Goal: Information Seeking & Learning: Learn about a topic

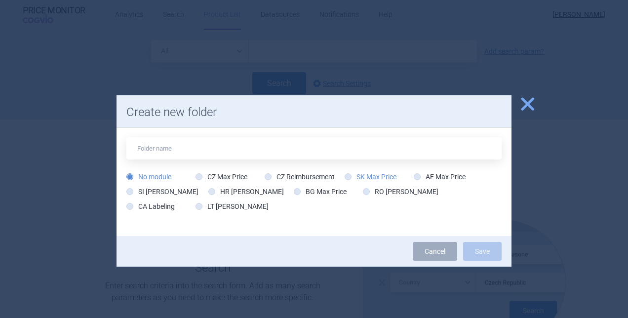
click at [369, 175] on label "SK Max Price" at bounding box center [371, 177] width 52 height 10
click at [355, 175] on input "SK Max Price" at bounding box center [350, 177] width 10 height 10
radio input "true"
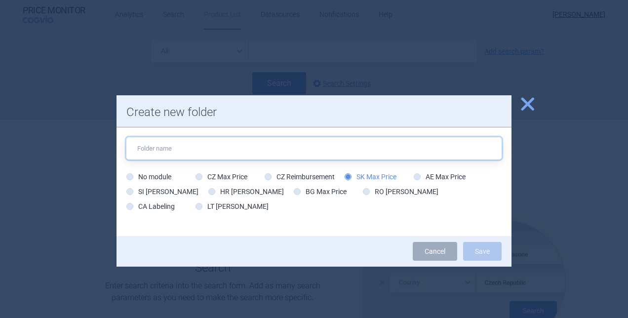
click at [302, 151] on input "text" at bounding box center [313, 148] width 375 height 22
type input "SK Briumvi"
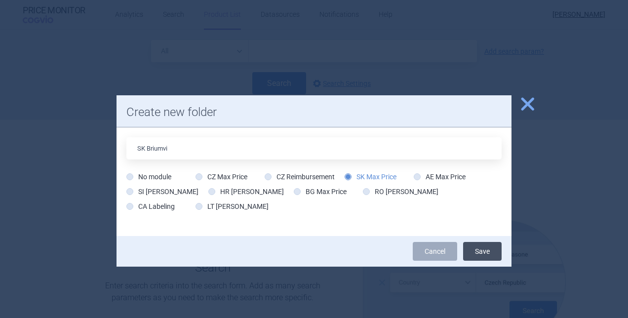
click at [474, 254] on button "Save" at bounding box center [482, 251] width 39 height 19
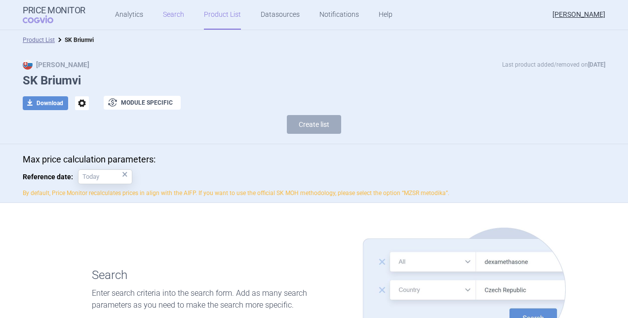
click at [170, 15] on link "Search" at bounding box center [173, 15] width 21 height 30
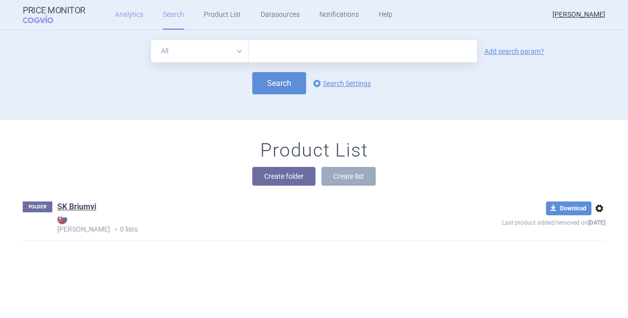
click at [117, 19] on link "Analytics" at bounding box center [129, 15] width 28 height 30
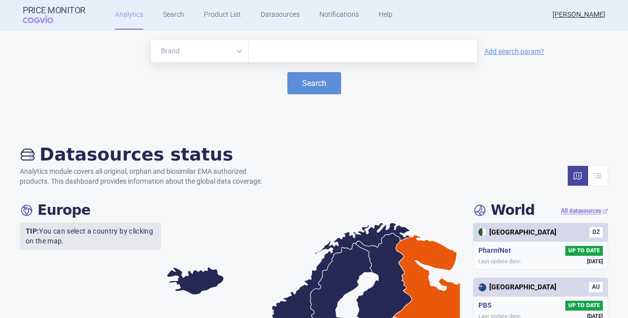
click at [349, 42] on div at bounding box center [363, 51] width 228 height 22
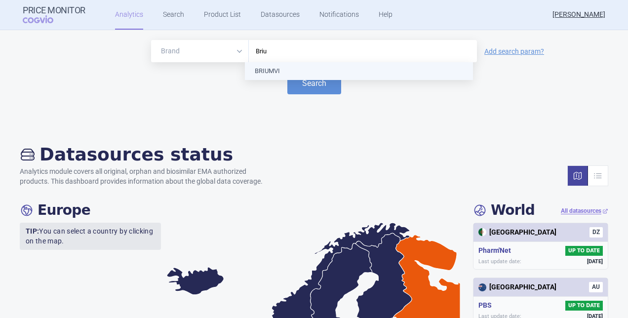
type input "Brium"
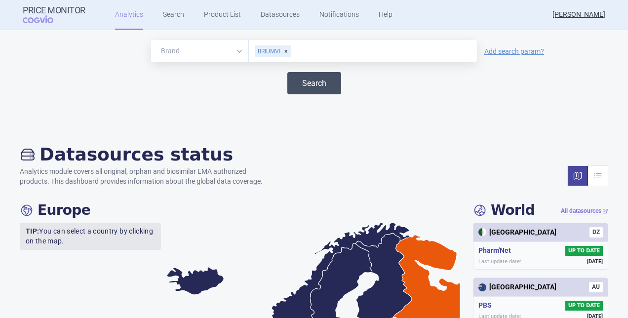
click at [320, 80] on button "Search" at bounding box center [315, 83] width 54 height 22
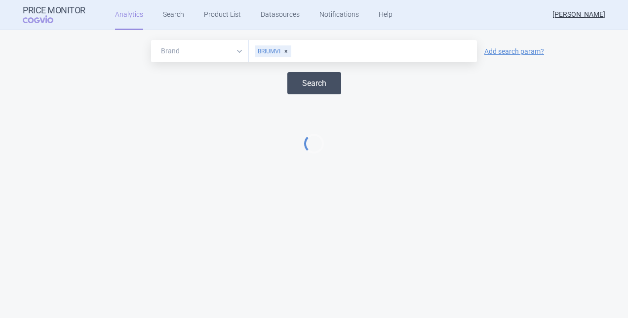
select select "EUR"
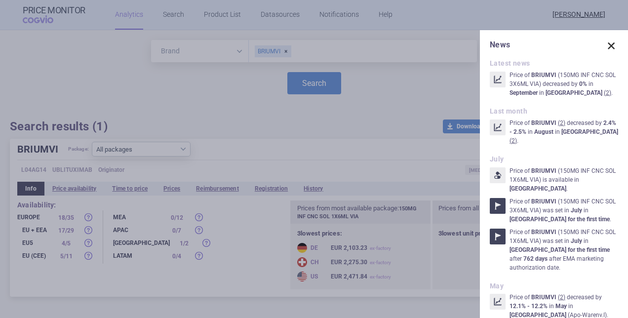
click at [605, 45] on span at bounding box center [612, 46] width 14 height 14
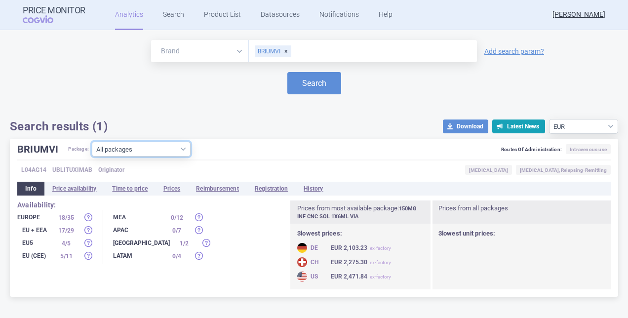
click at [189, 147] on select "All packages 150MG INF CNC SOL 1X6ML VIA ( 20 ) 150MG INF CNC SOL 3X6ML VIA ( 5…" at bounding box center [141, 149] width 99 height 15
select select "fc0d47da-991d-43d3-bc34-1bf0d04c8b24"
click at [92, 157] on select "All packages 150MG INF CNC SOL 1X6ML VIA ( 20 ) 150MG INF CNC SOL 3X6ML VIA ( 5…" at bounding box center [141, 149] width 99 height 15
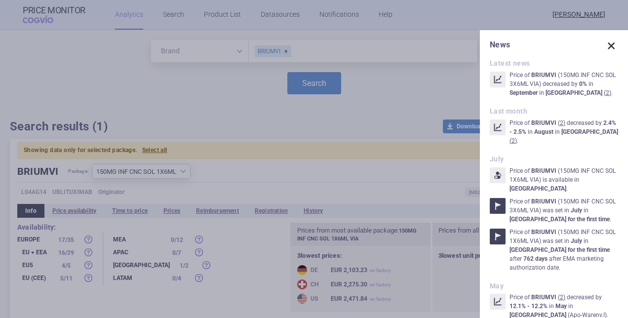
click at [606, 46] on span at bounding box center [612, 46] width 14 height 14
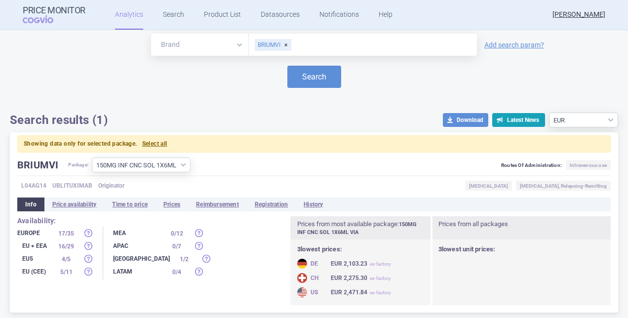
scroll to position [8, 0]
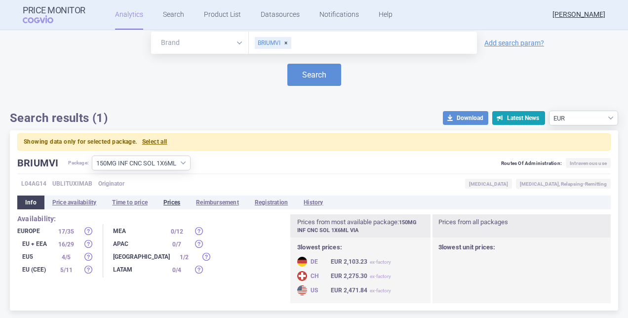
click at [167, 199] on li "Prices" at bounding box center [172, 203] width 33 height 14
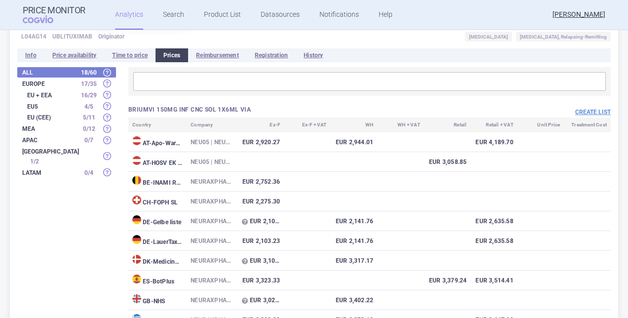
scroll to position [157, 0]
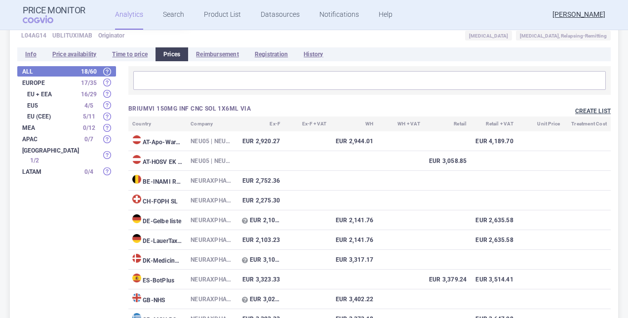
click at [579, 114] on button "Create list" at bounding box center [594, 111] width 36 height 8
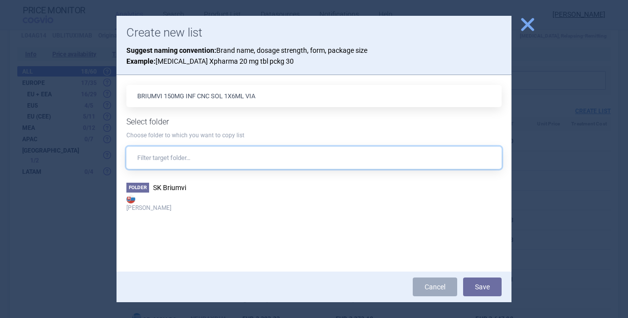
click at [205, 163] on input "text" at bounding box center [313, 158] width 375 height 22
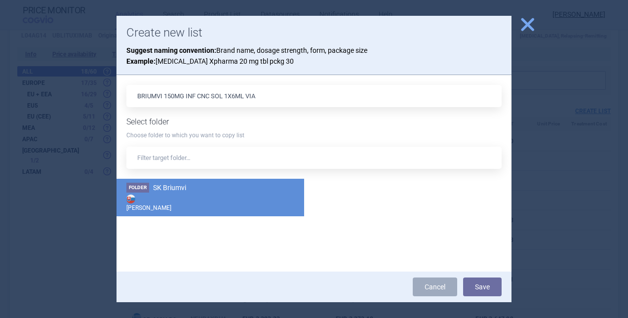
click at [143, 194] on strong "[PERSON_NAME]" at bounding box center [210, 203] width 168 height 20
click at [480, 286] on button "Save" at bounding box center [482, 287] width 39 height 19
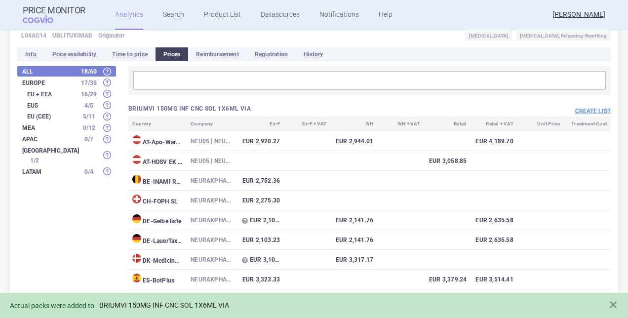
click at [178, 304] on link "BRIUMVI 150MG INF CNC SOL 1X6ML VIA" at bounding box center [164, 305] width 130 height 8
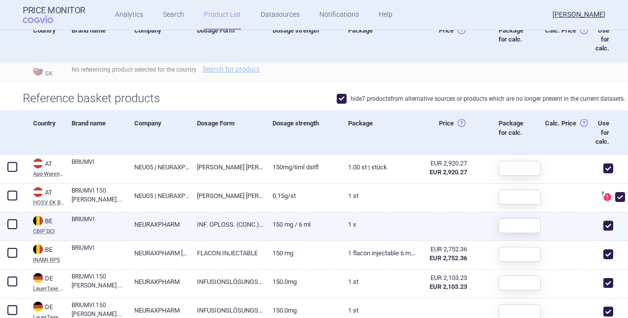
scroll to position [296, 0]
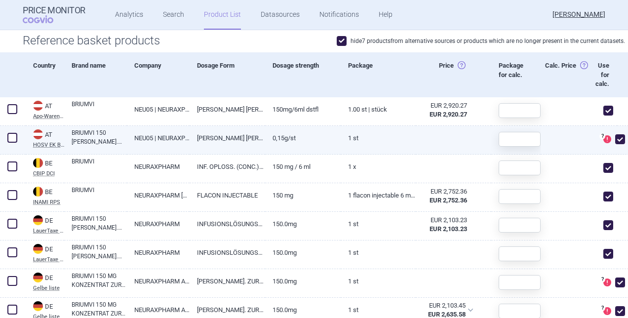
click at [616, 139] on span at bounding box center [621, 139] width 10 height 10
checkbox input "false"
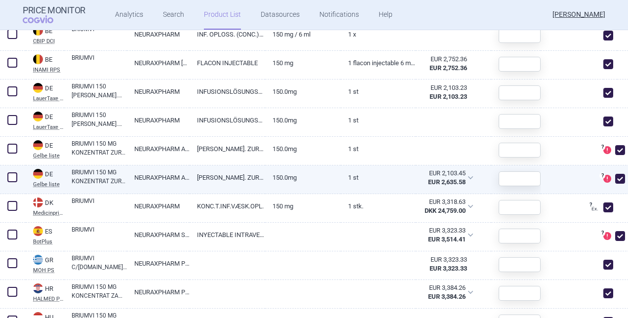
scroll to position [445, 0]
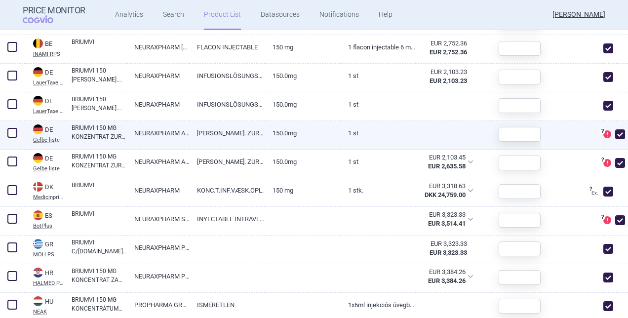
click at [616, 134] on span at bounding box center [621, 134] width 10 height 10
checkbox input "false"
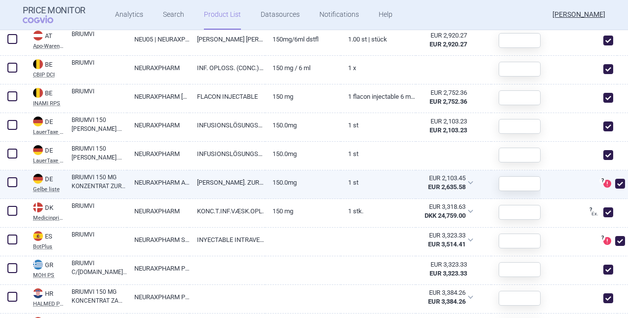
scroll to position [317, 0]
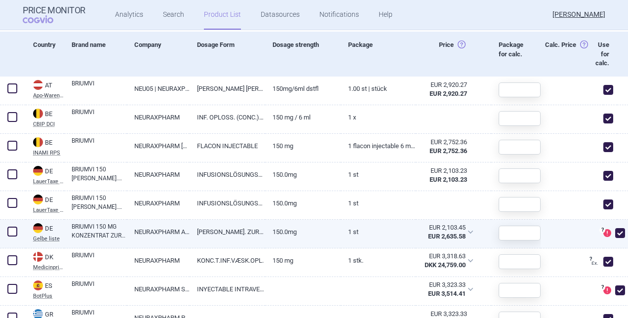
click at [617, 232] on span at bounding box center [621, 233] width 10 height 10
checkbox input "false"
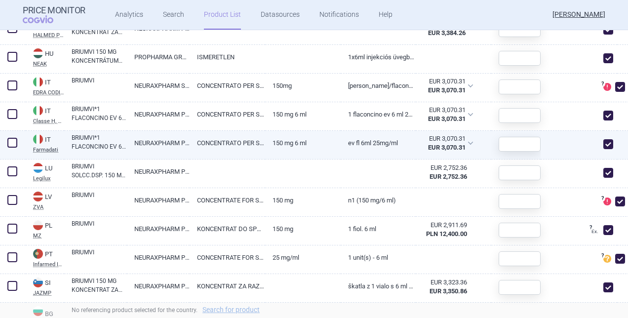
scroll to position [614, 0]
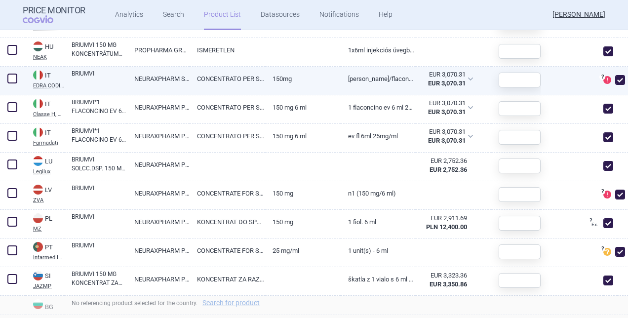
click at [616, 82] on span at bounding box center [621, 80] width 10 height 10
checkbox input "false"
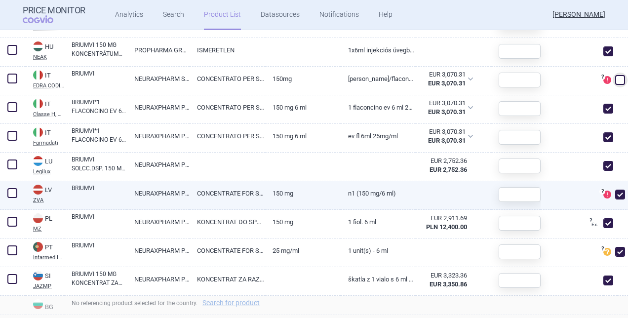
click at [616, 193] on span at bounding box center [621, 195] width 10 height 10
checkbox input "false"
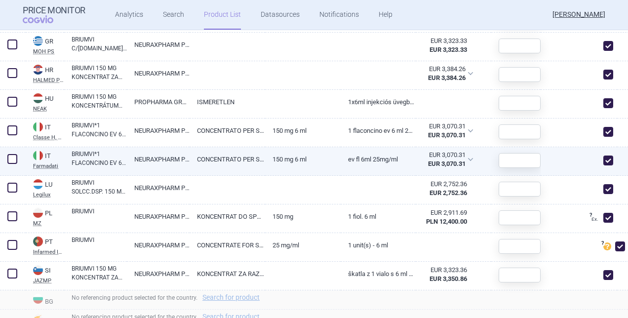
scroll to position [414, 0]
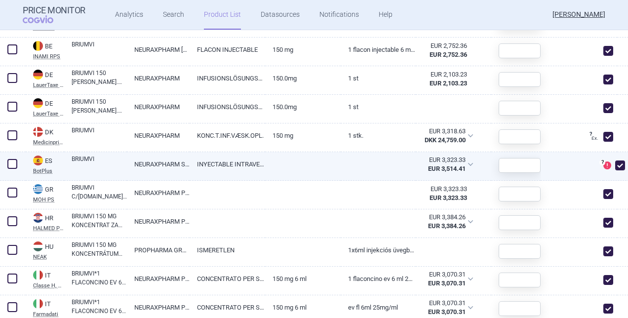
click at [616, 164] on span at bounding box center [621, 166] width 10 height 10
checkbox input "false"
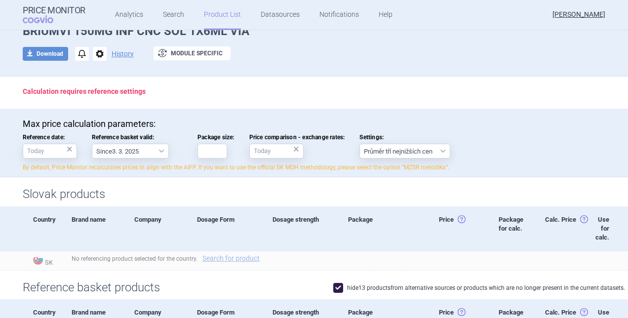
scroll to position [99, 0]
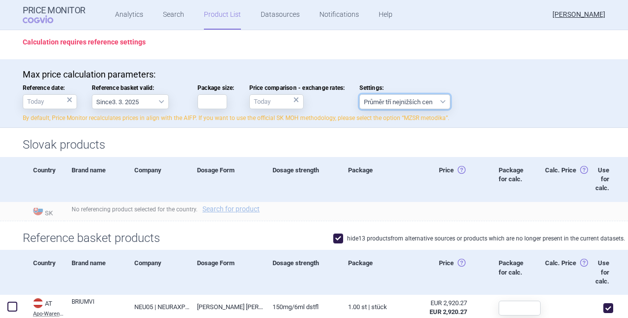
click at [436, 105] on select "Průměr tří nejnižších cen" at bounding box center [405, 101] width 91 height 15
click at [483, 100] on div "Max price calculation parameters: Reference date: × Reference basket valid: Sin…" at bounding box center [314, 95] width 583 height 53
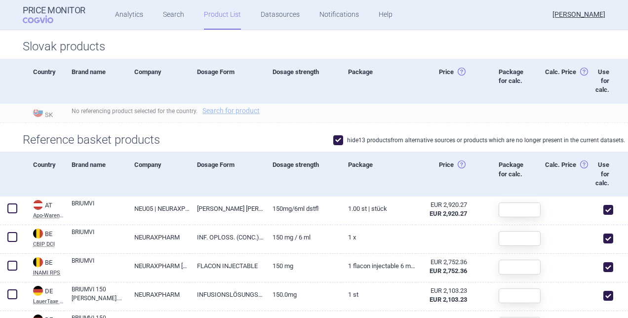
scroll to position [198, 0]
click at [333, 140] on span at bounding box center [338, 140] width 10 height 10
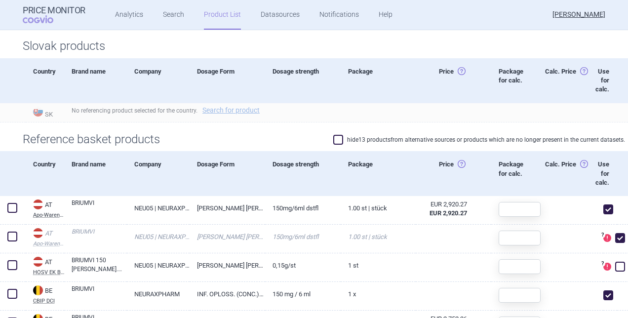
click at [333, 140] on span at bounding box center [338, 140] width 10 height 10
checkbox input "true"
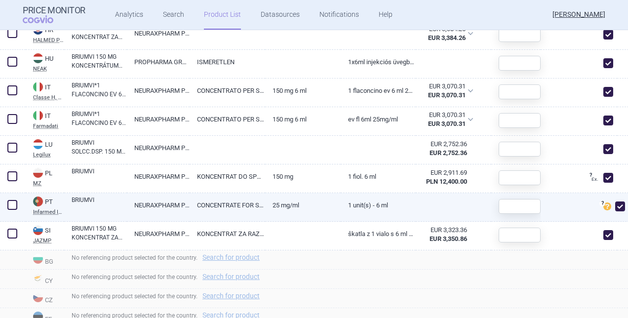
scroll to position [543, 0]
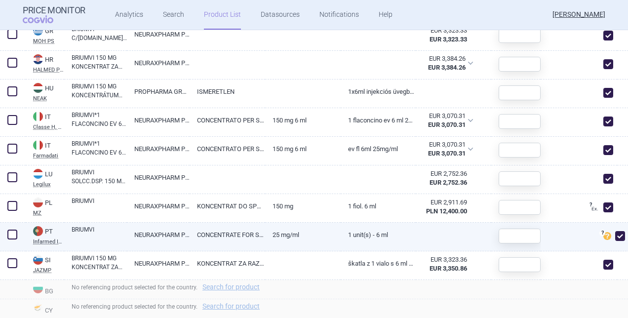
click at [618, 237] on span at bounding box center [621, 236] width 10 height 10
checkbox input "false"
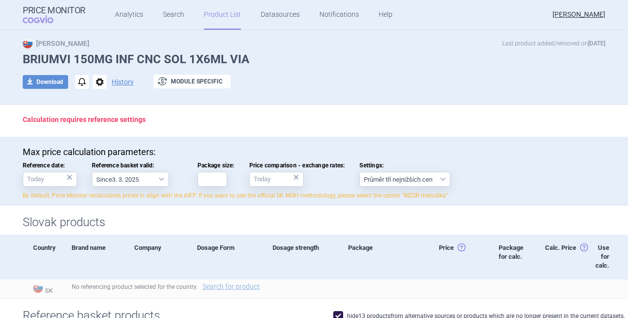
scroll to position [0, 0]
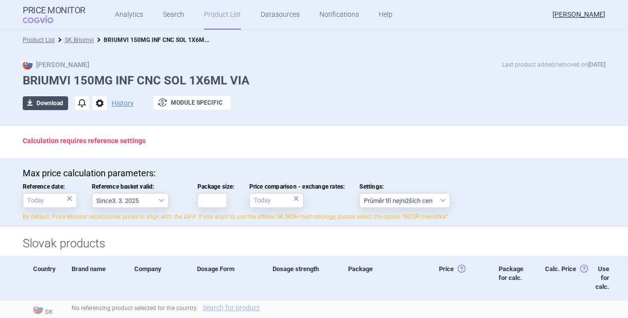
click at [41, 98] on button "download Download" at bounding box center [45, 103] width 45 height 14
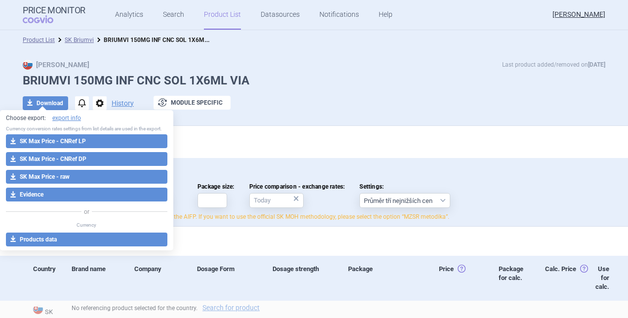
select select "EUR"
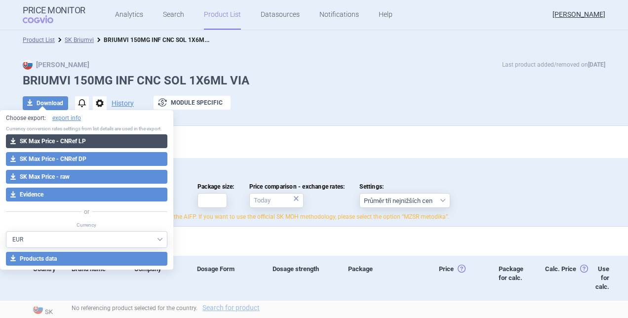
click at [92, 142] on button "download SK Max Price - CNRef LP" at bounding box center [87, 141] width 162 height 14
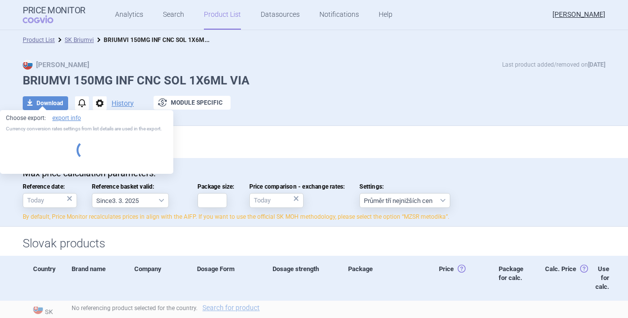
select select "EUR"
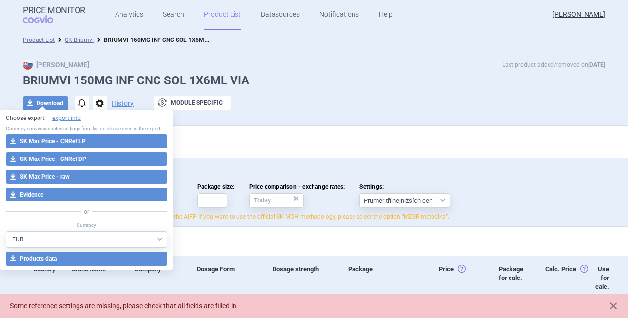
click at [299, 149] on div "Calculation requires reference settings" at bounding box center [314, 142] width 622 height 32
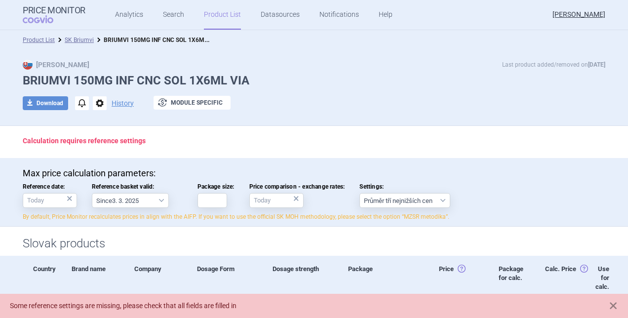
drag, startPoint x: 191, startPoint y: 203, endPoint x: 196, endPoint y: 202, distance: 5.0
click at [191, 202] on div "Max price calculation parameters: Reference date: × Reference basket valid: Sin…" at bounding box center [314, 194] width 583 height 53
click at [213, 202] on input "Package size:" at bounding box center [213, 200] width 30 height 15
drag, startPoint x: 168, startPoint y: 219, endPoint x: 233, endPoint y: 219, distance: 64.7
click at [233, 219] on p "By default, Price Monitor recalculates prices in align with the AIFP. If you wa…" at bounding box center [314, 217] width 583 height 8
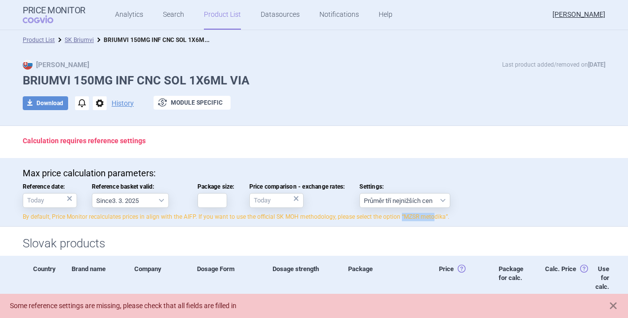
drag, startPoint x: 414, startPoint y: 218, endPoint x: 396, endPoint y: 220, distance: 18.9
click at [396, 220] on p "By default, Price Monitor recalculates prices in align with the AIFP. If you wa…" at bounding box center [314, 217] width 583 height 8
drag, startPoint x: 396, startPoint y: 220, endPoint x: 383, endPoint y: 201, distance: 23.2
click at [383, 201] on select "Průměr tří nejnižších cen" at bounding box center [405, 200] width 91 height 15
click at [382, 201] on select "Průměr tří nejnižších cen" at bounding box center [405, 200] width 91 height 15
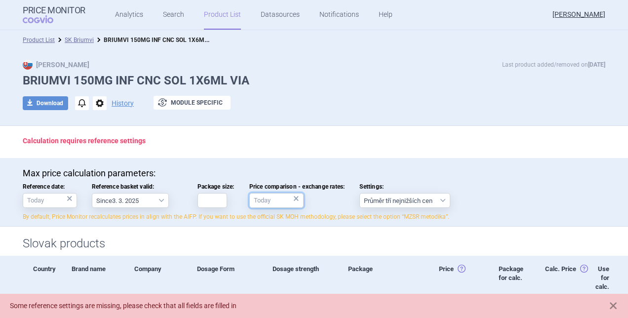
click at [272, 199] on input "Price comparison - exchange rates: ×" at bounding box center [276, 200] width 54 height 15
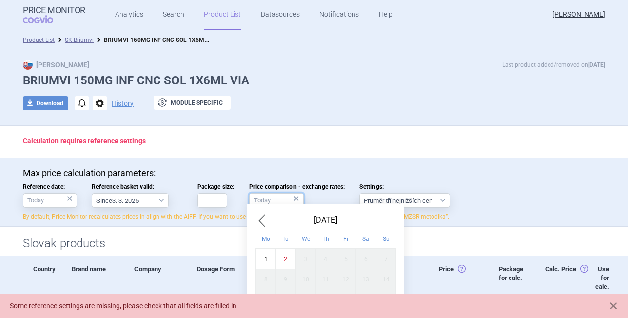
click at [272, 199] on input "Price comparison - exchange rates: ×" at bounding box center [276, 200] width 54 height 15
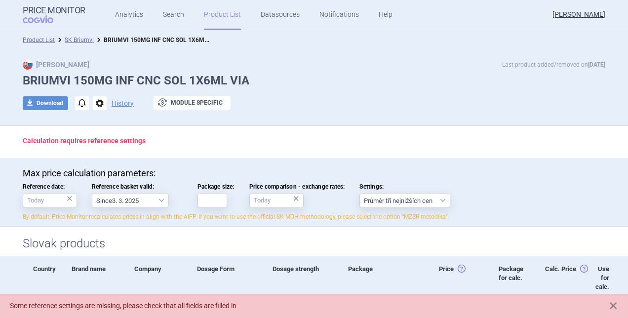
click at [346, 170] on p "Max price calculation parameters:" at bounding box center [314, 173] width 583 height 11
drag, startPoint x: 433, startPoint y: 214, endPoint x: 350, endPoint y: 218, distance: 83.1
click at [350, 218] on p "By default, Price Monitor recalculates prices in align with the AIFP. If you wa…" at bounding box center [314, 217] width 583 height 8
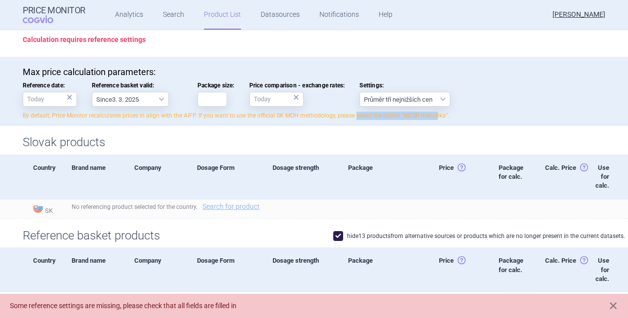
scroll to position [49, 0]
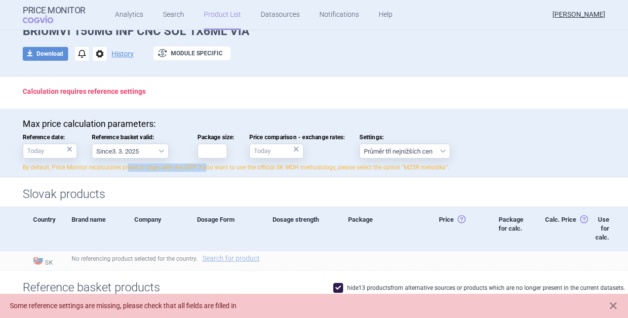
drag, startPoint x: 126, startPoint y: 165, endPoint x: 204, endPoint y: 165, distance: 77.6
click at [204, 165] on p "By default, Price Monitor recalculates prices in align with the AIFP. If you wa…" at bounding box center [314, 168] width 583 height 8
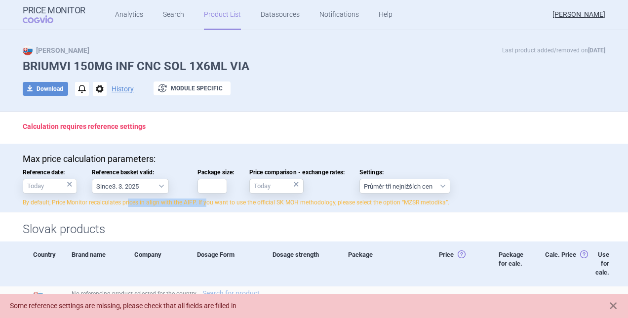
scroll to position [0, 0]
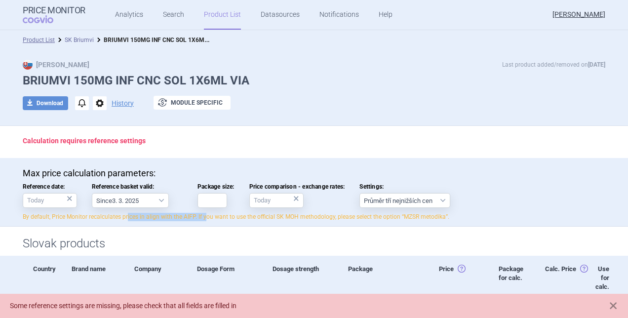
click at [82, 39] on link "SK Briumvi" at bounding box center [79, 40] width 29 height 7
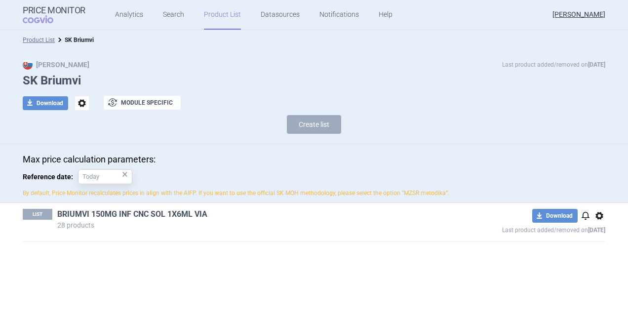
click at [136, 213] on link "BRIUMVI 150MG INF CNC SOL 1X6ML VIA" at bounding box center [132, 214] width 150 height 11
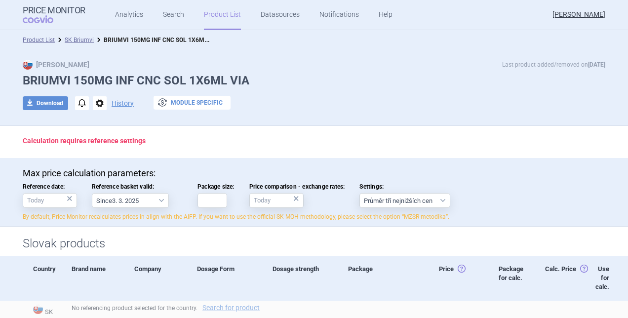
click at [204, 103] on button "exchange Module specific" at bounding box center [192, 103] width 77 height 14
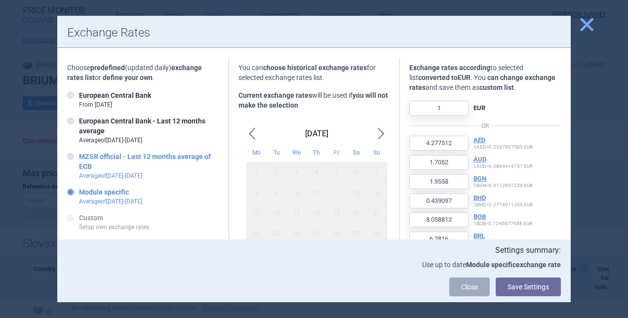
click at [124, 159] on strong "MZSR official - Last 12 months average of ECB" at bounding box center [145, 162] width 132 height 18
click at [78, 159] on input "MZSR official - Last 12 months average of ECB Average of [DATE] - [DATE]" at bounding box center [73, 157] width 10 height 10
radio input "true"
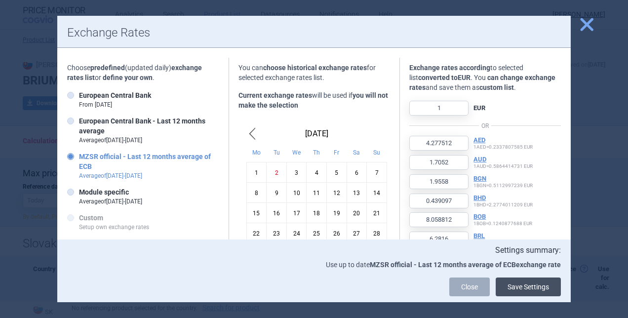
click at [532, 288] on button "Save Settings" at bounding box center [528, 287] width 65 height 19
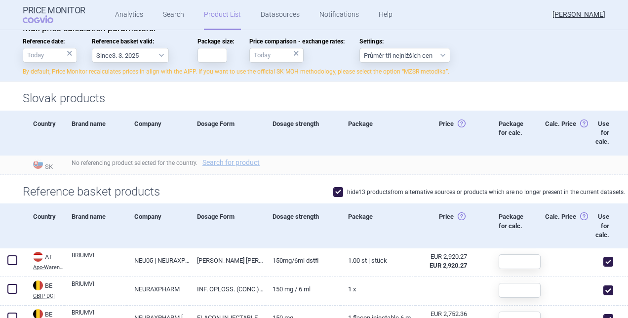
scroll to position [49, 0]
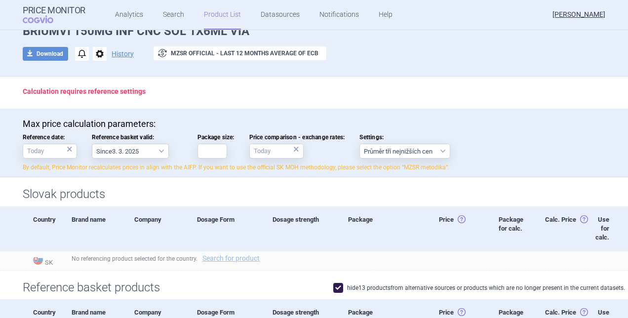
click at [106, 92] on strong "Calculation requires reference settings" at bounding box center [84, 91] width 123 height 8
click at [104, 92] on strong "Calculation requires reference settings" at bounding box center [84, 91] width 123 height 8
click at [37, 95] on p "Calculation requires reference settings" at bounding box center [314, 91] width 583 height 10
click at [36, 95] on p "Calculation requires reference settings" at bounding box center [314, 91] width 583 height 10
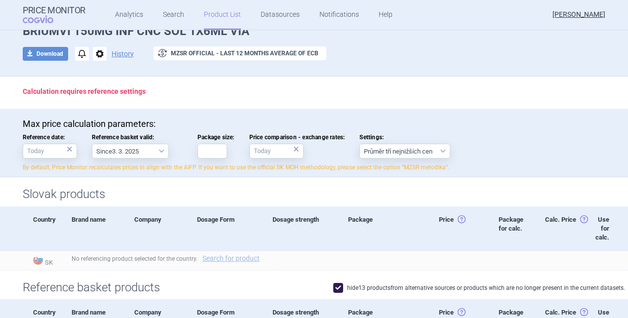
scroll to position [0, 0]
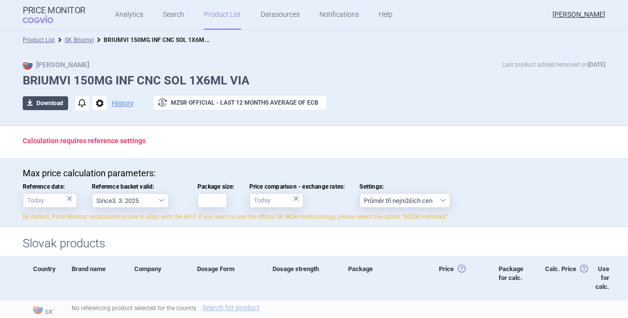
click at [55, 101] on button "download Download" at bounding box center [45, 103] width 45 height 14
select select "EUR"
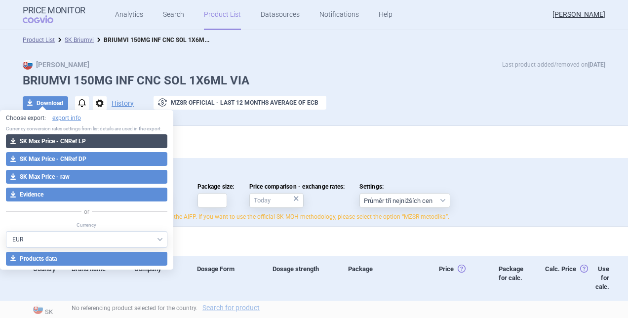
click at [88, 138] on button "download SK Max Price - CNRef LP" at bounding box center [87, 141] width 162 height 14
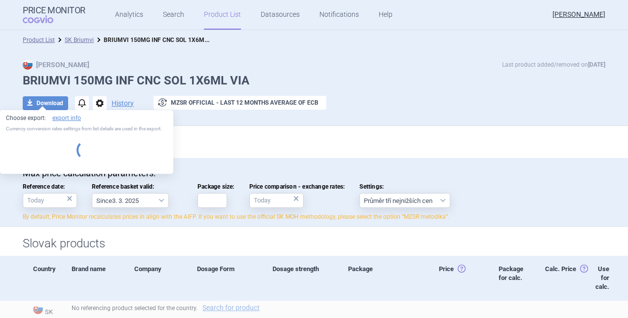
select select "EUR"
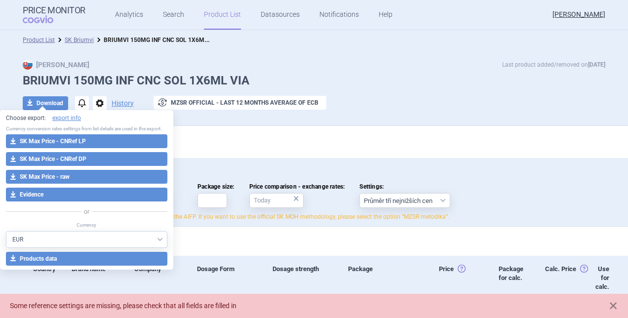
click at [409, 124] on div "Max Price Last product added/removed on [DATE] BRIUMVI 150MG INF CNC SOL 1X6ML …" at bounding box center [314, 88] width 628 height 76
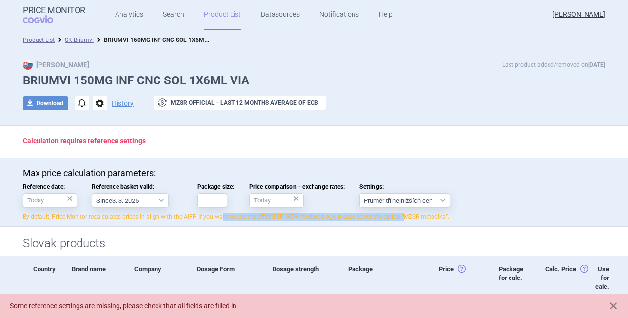
drag, startPoint x: 400, startPoint y: 215, endPoint x: 214, endPoint y: 218, distance: 185.8
click at [214, 218] on p "By default, Price Monitor recalculates prices in align with the AIFP. If you wa…" at bounding box center [314, 217] width 583 height 8
click at [448, 133] on div "Calculation requires reference settings" at bounding box center [314, 142] width 622 height 32
click at [44, 39] on link "Product List" at bounding box center [39, 40] width 32 height 7
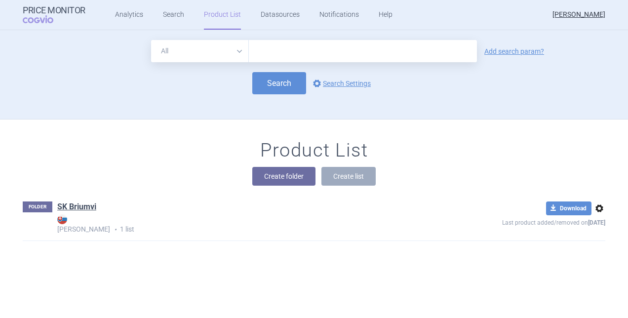
click at [285, 46] on input "text" at bounding box center [363, 51] width 228 height 22
type input "briumvi"
click at [290, 76] on button "Search" at bounding box center [279, 83] width 54 height 22
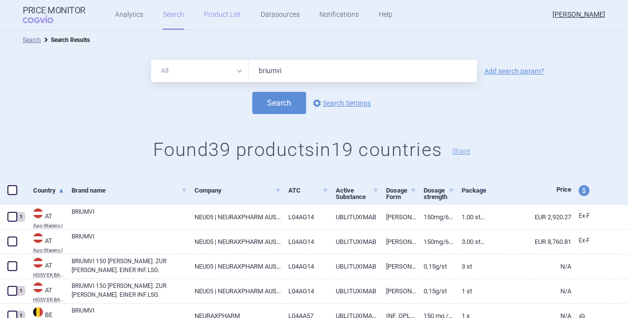
click at [217, 10] on link "Product List" at bounding box center [222, 15] width 37 height 30
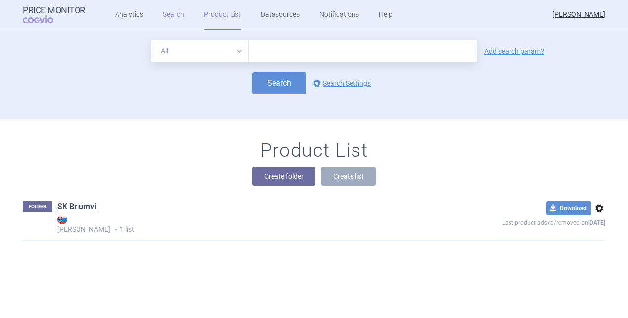
click at [170, 19] on link "Search" at bounding box center [173, 15] width 21 height 30
click at [131, 15] on link "Analytics" at bounding box center [129, 15] width 28 height 30
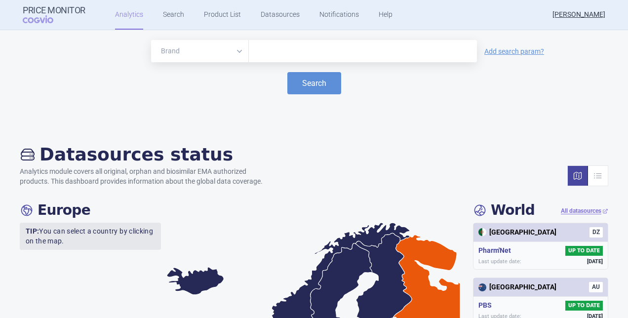
click at [311, 51] on input "text" at bounding box center [363, 51] width 218 height 13
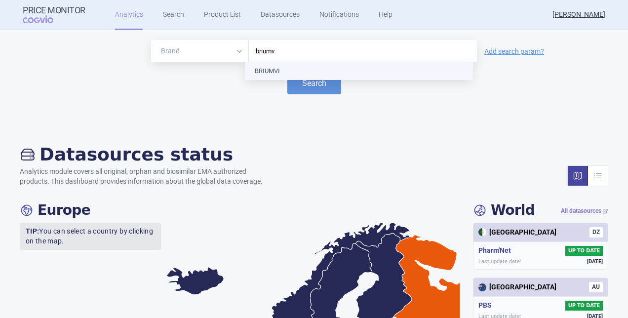
type input "briumvi"
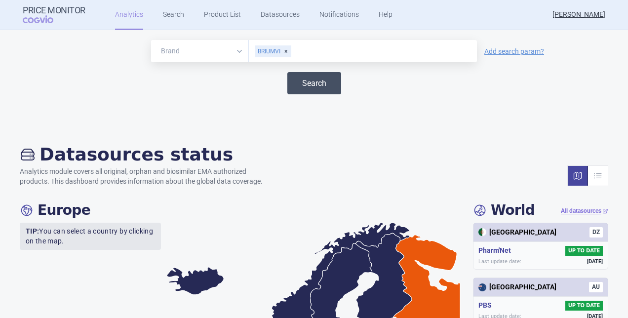
click at [316, 93] on button "Search" at bounding box center [315, 83] width 54 height 22
select select "EUR"
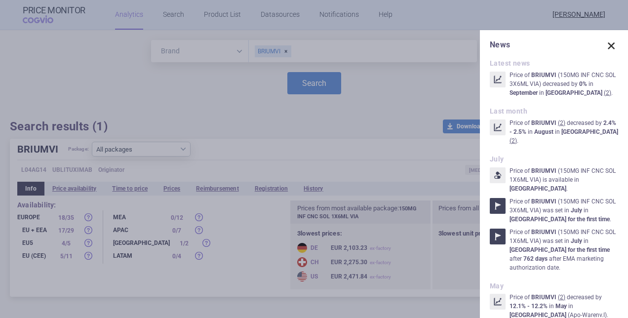
click at [605, 43] on span at bounding box center [612, 46] width 14 height 14
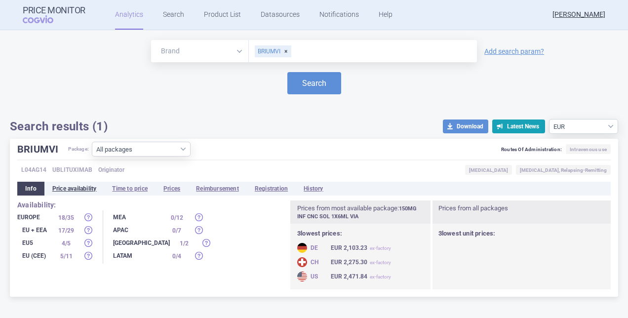
click at [90, 185] on li "Price availability" at bounding box center [74, 189] width 60 height 14
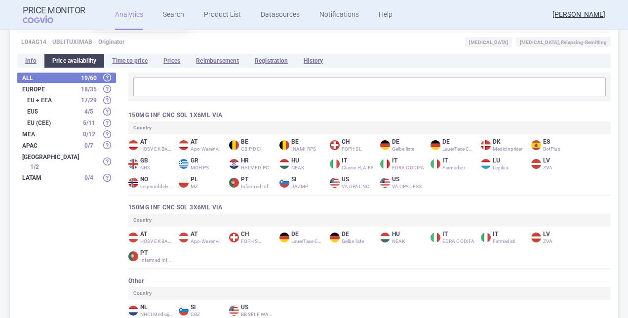
scroll to position [148, 0]
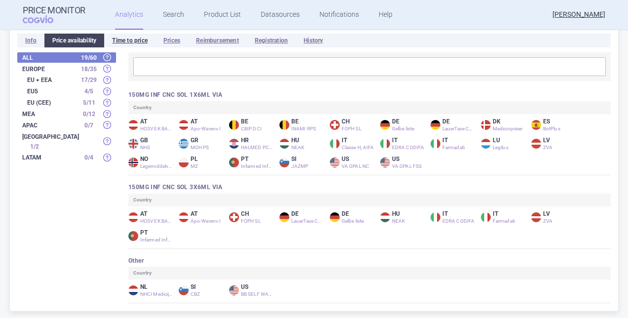
click at [125, 41] on li "Time to price" at bounding box center [129, 41] width 51 height 14
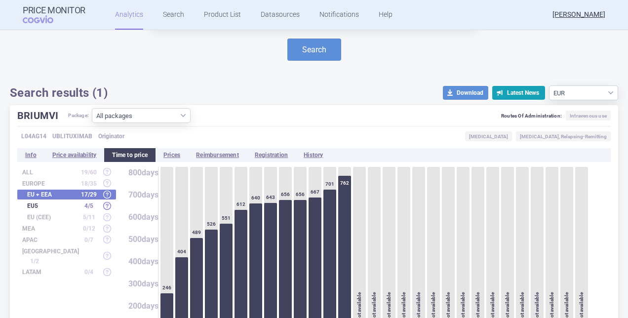
scroll to position [49, 0]
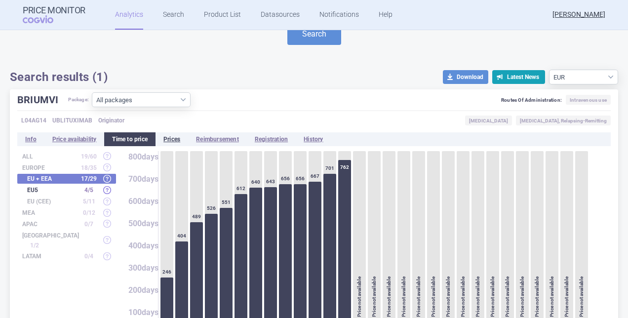
click at [170, 138] on li "Prices" at bounding box center [172, 139] width 33 height 14
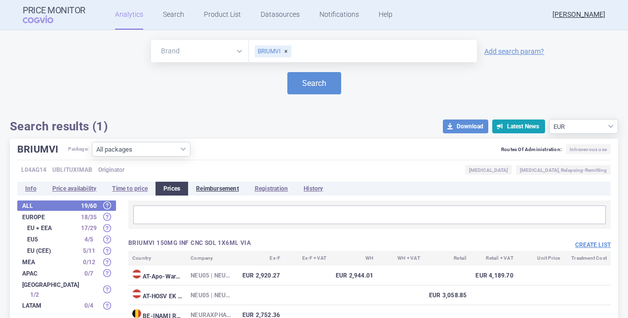
click at [218, 184] on li "Reimbursement" at bounding box center [217, 189] width 59 height 14
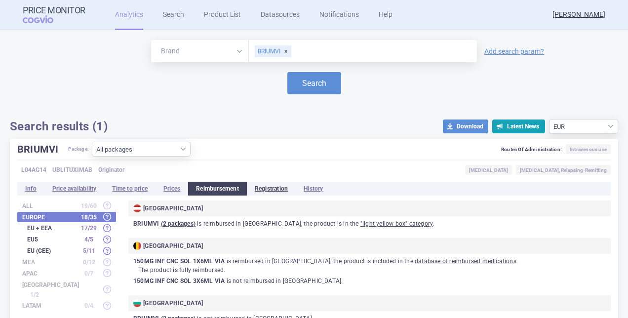
click at [287, 188] on li "Registration" at bounding box center [271, 189] width 49 height 14
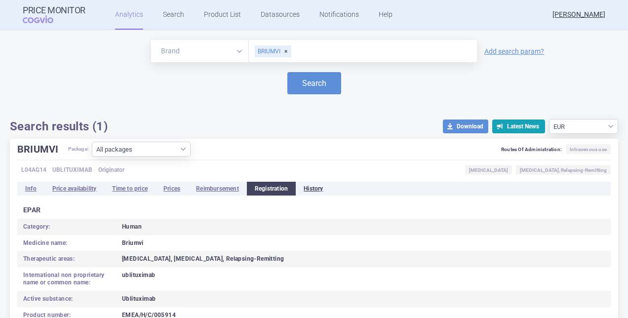
click at [322, 186] on li "History" at bounding box center [313, 189] width 35 height 14
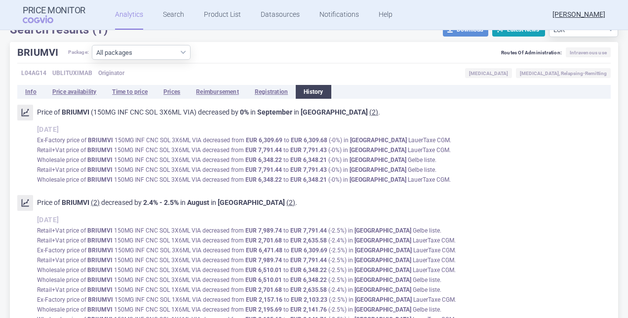
scroll to position [99, 0]
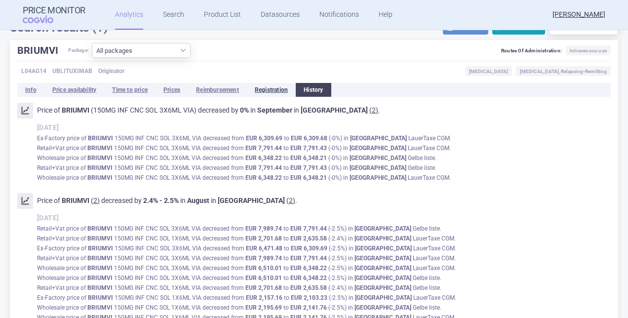
click at [285, 92] on li "Registration" at bounding box center [271, 90] width 49 height 14
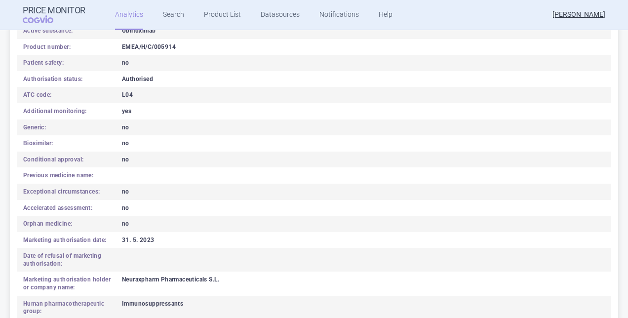
scroll to position [85, 0]
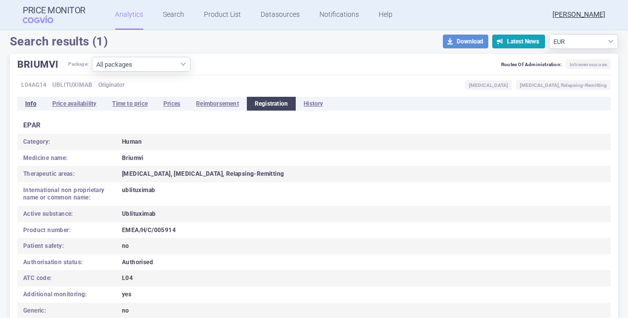
click at [33, 105] on li "Info" at bounding box center [30, 104] width 27 height 14
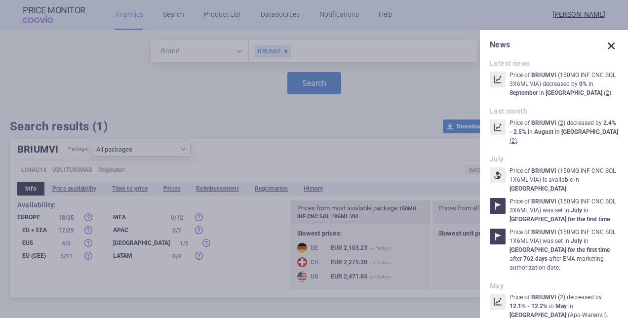
click at [605, 47] on span at bounding box center [612, 46] width 14 height 14
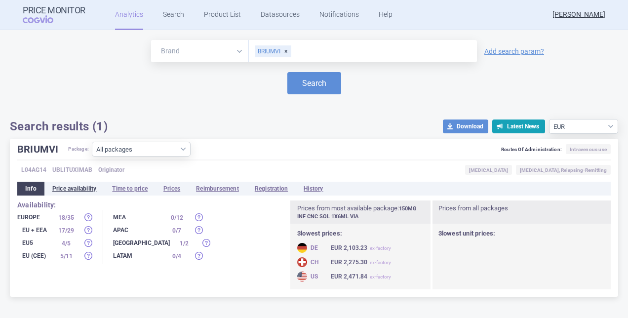
click at [81, 192] on li "Price availability" at bounding box center [74, 189] width 60 height 14
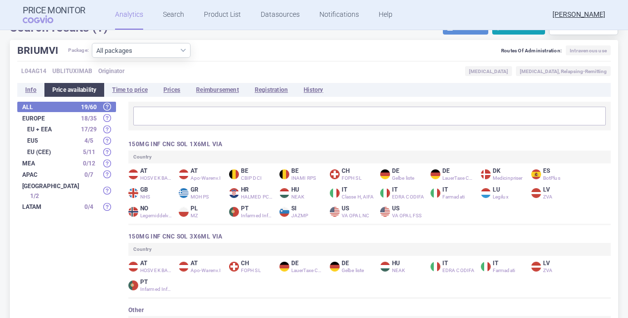
scroll to position [99, 0]
click at [174, 85] on li "Prices" at bounding box center [172, 90] width 33 height 14
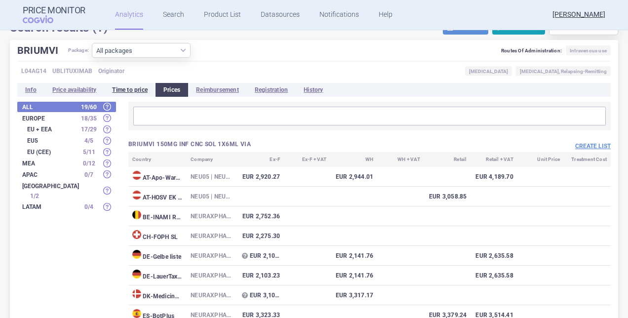
click at [132, 84] on li "Time to price" at bounding box center [129, 90] width 51 height 14
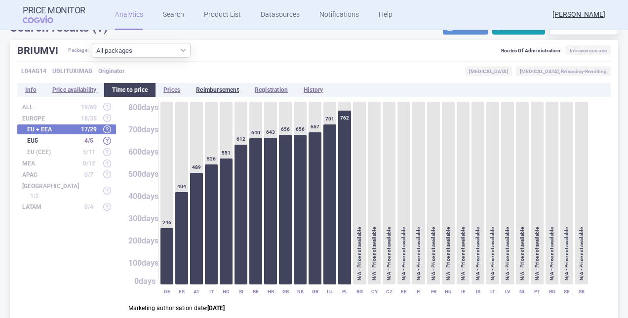
click at [201, 88] on li "Reimbursement" at bounding box center [217, 90] width 59 height 14
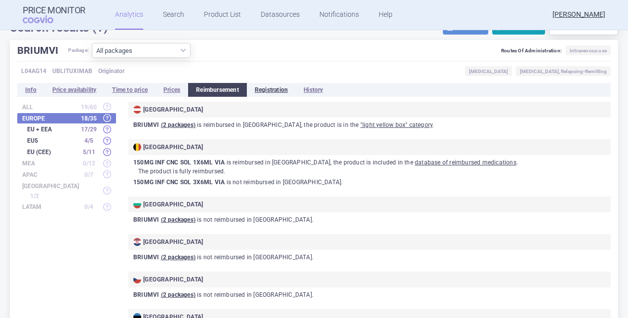
click at [271, 88] on li "Registration" at bounding box center [271, 90] width 49 height 14
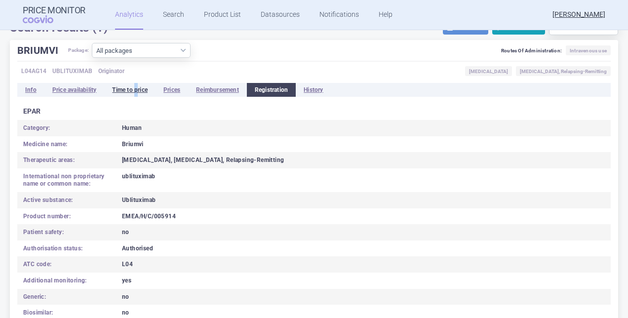
click at [137, 87] on li "Time to price" at bounding box center [129, 90] width 51 height 14
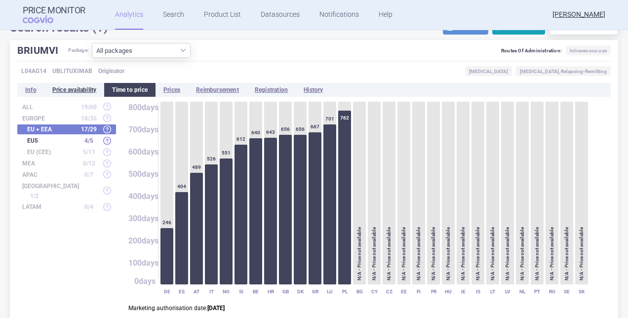
drag, startPoint x: 137, startPoint y: 87, endPoint x: 88, endPoint y: 90, distance: 49.5
click at [88, 90] on li "Price availability" at bounding box center [74, 90] width 60 height 14
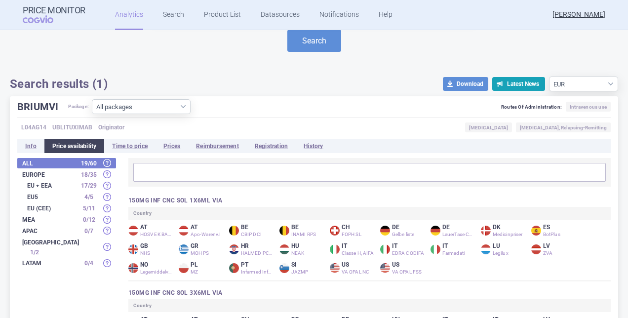
scroll to position [99, 0]
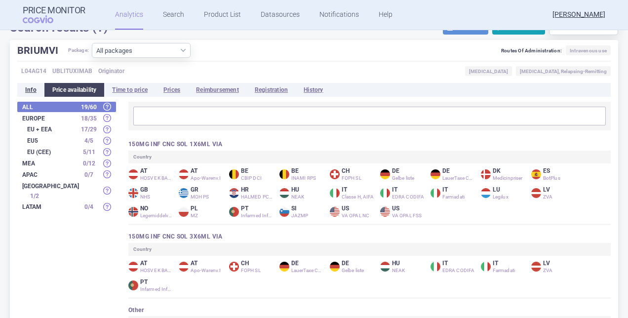
click at [29, 89] on li "Info" at bounding box center [30, 90] width 27 height 14
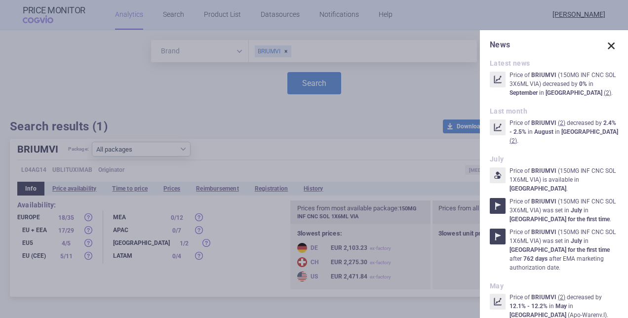
click at [606, 46] on span at bounding box center [612, 46] width 14 height 14
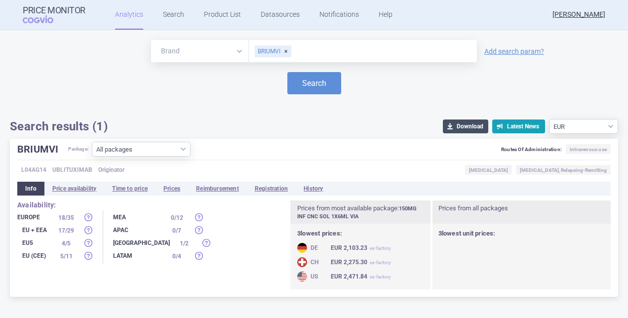
click at [457, 127] on button "download Download" at bounding box center [465, 127] width 45 height 14
click at [353, 255] on div "3 lowest prices: DE EUR 2,103.23 ex-factory CH EUR 2,275.30 ex-factory US EUR 2…" at bounding box center [360, 257] width 141 height 66
click at [375, 209] on h3 "Prices from most available package: 150MG INF CNC SOL 1X6ML VIA" at bounding box center [360, 212] width 141 height 23
click at [386, 215] on h3 "Prices from most available package: 150MG INF CNC SOL 1X6ML VIA" at bounding box center [360, 212] width 141 height 23
click at [178, 187] on li "Prices" at bounding box center [172, 189] width 33 height 14
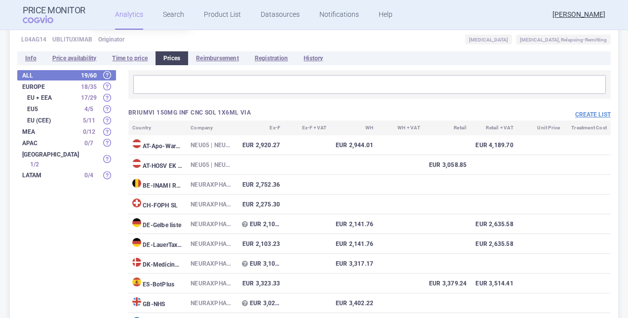
scroll to position [148, 0]
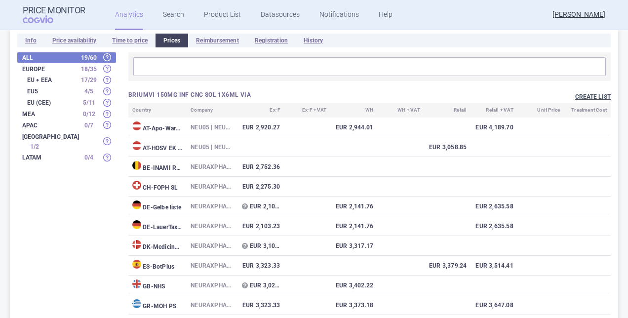
click at [594, 97] on button "Create list" at bounding box center [594, 97] width 36 height 8
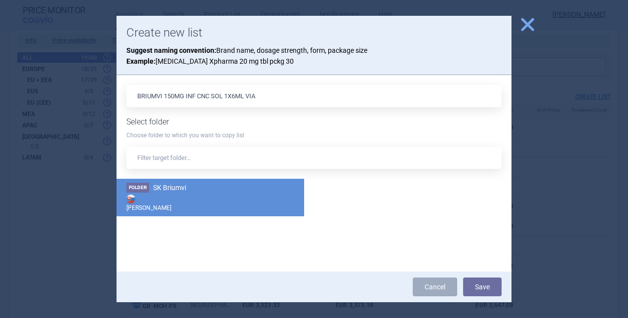
click at [199, 191] on li "Folder SK Briumvi Max Price" at bounding box center [211, 198] width 188 height 38
click at [478, 288] on button "Save" at bounding box center [482, 287] width 39 height 19
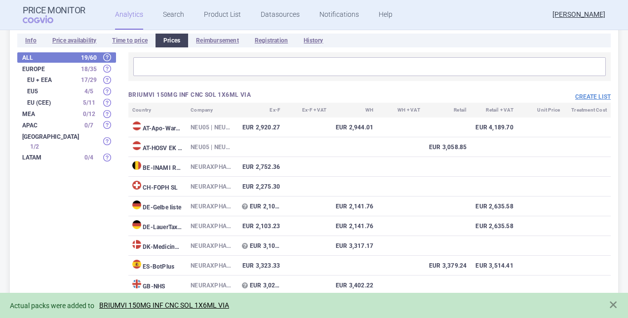
click at [188, 304] on link "BRIUMVI 150MG INF CNC SOL 1X6ML VIA" at bounding box center [164, 305] width 130 height 8
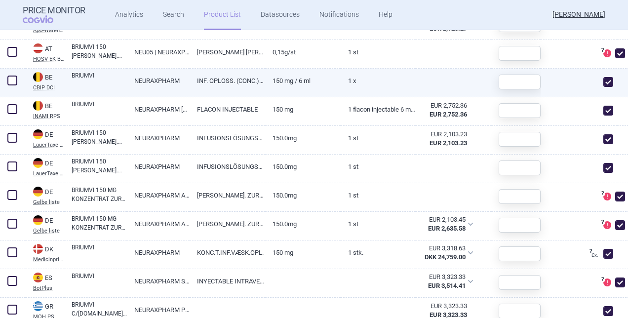
scroll to position [346, 0]
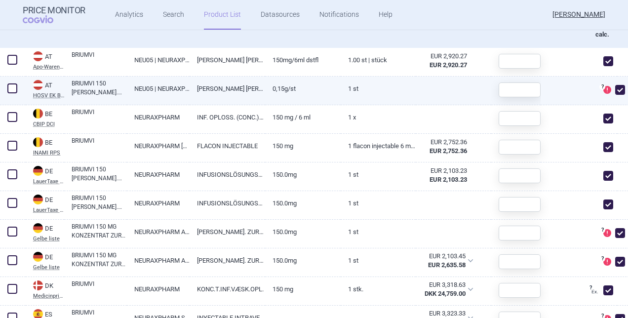
click at [616, 87] on span at bounding box center [621, 90] width 10 height 10
checkbox input "false"
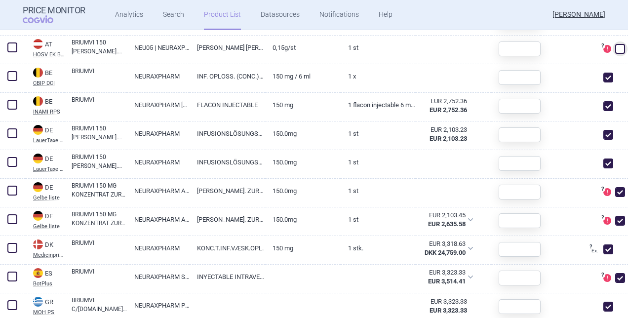
scroll to position [445, 0]
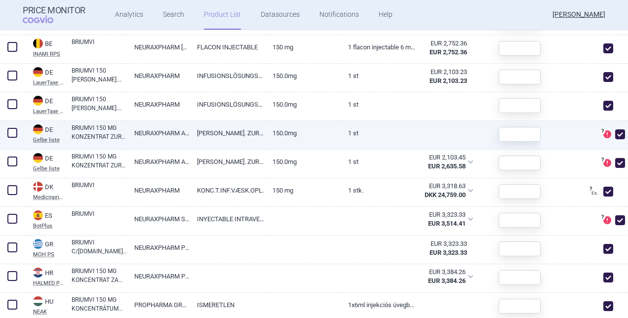
click at [616, 131] on span at bounding box center [621, 134] width 10 height 10
checkbox input "false"
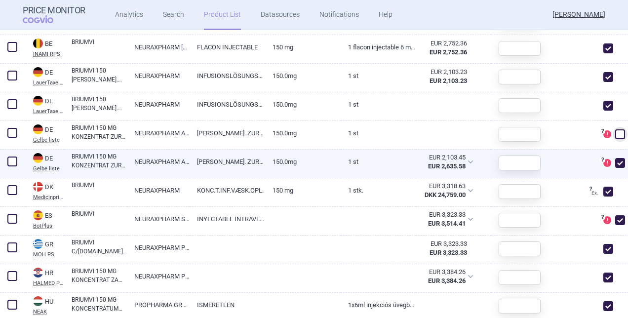
click at [616, 162] on span at bounding box center [621, 163] width 10 height 10
checkbox input "false"
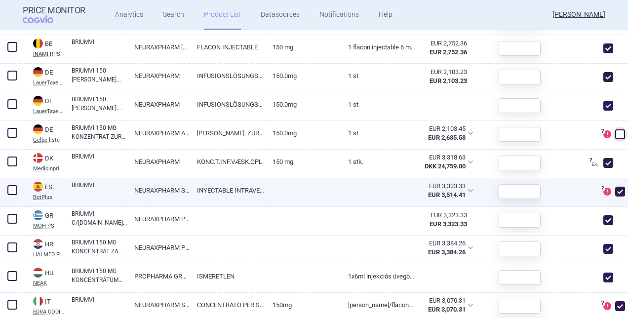
click at [616, 188] on span at bounding box center [621, 192] width 10 height 10
checkbox input "false"
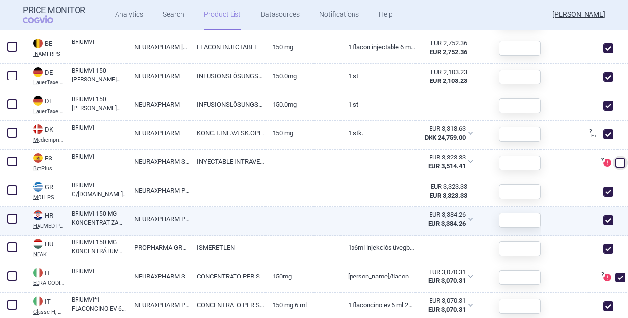
scroll to position [515, 0]
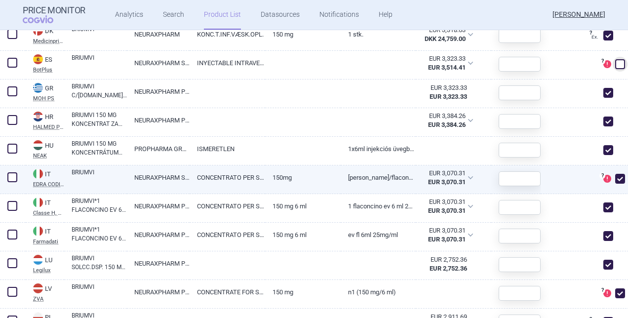
click at [615, 181] on section "Calculation requires reference settings Max price calculation parameters: Refer…" at bounding box center [314, 130] width 628 height 1039
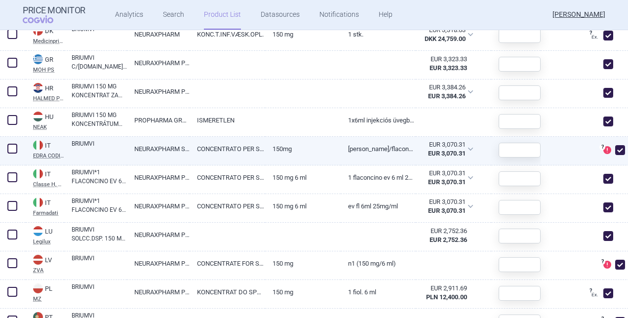
click at [616, 147] on span at bounding box center [621, 150] width 10 height 10
checkbox input "false"
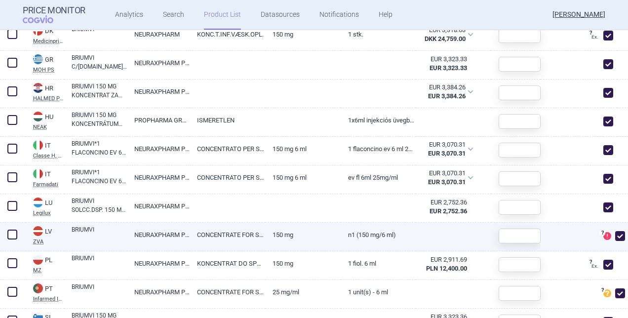
click at [617, 234] on span at bounding box center [621, 236] width 10 height 10
checkbox input "false"
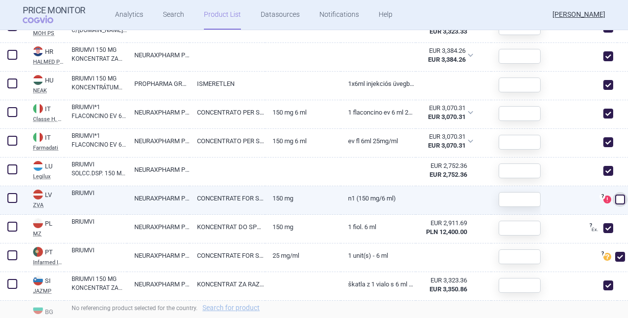
scroll to position [614, 0]
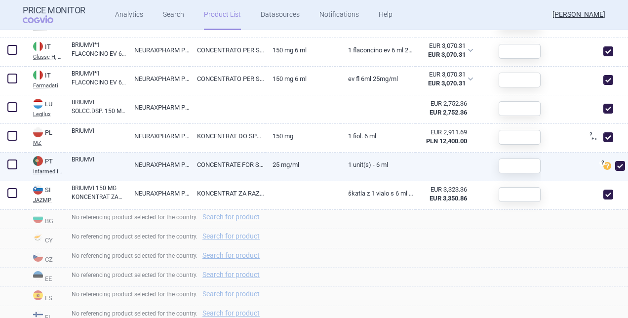
click at [616, 168] on span at bounding box center [621, 166] width 10 height 10
checkbox input "false"
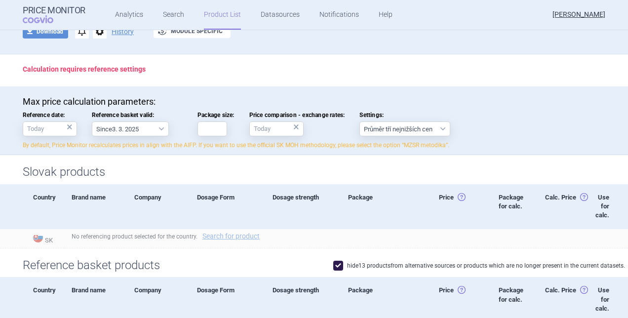
scroll to position [49, 0]
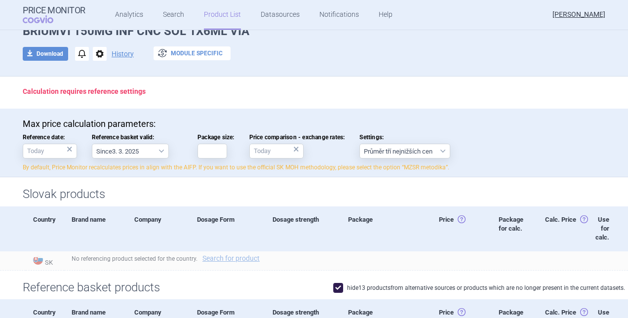
click at [198, 51] on button "exchange Module specific" at bounding box center [192, 53] width 77 height 14
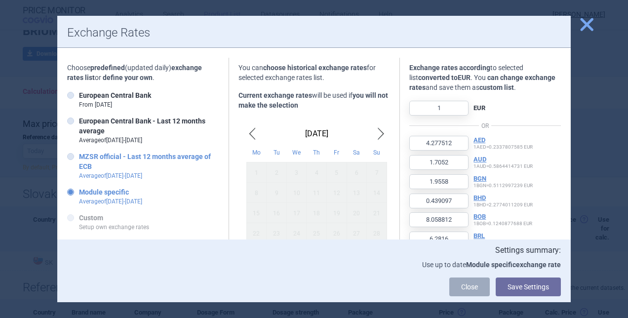
click at [83, 159] on strong "MZSR official - Last 12 months average of ECB" at bounding box center [145, 162] width 132 height 18
click at [78, 159] on input "MZSR official - Last 12 months average of ECB Average of [DATE] - [DATE]" at bounding box center [73, 157] width 10 height 10
radio input "true"
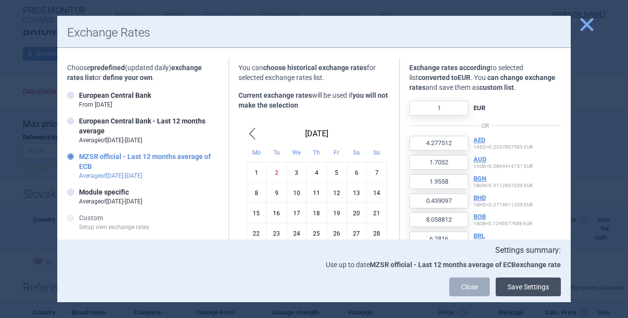
click at [539, 289] on button "Save Settings" at bounding box center [528, 287] width 65 height 19
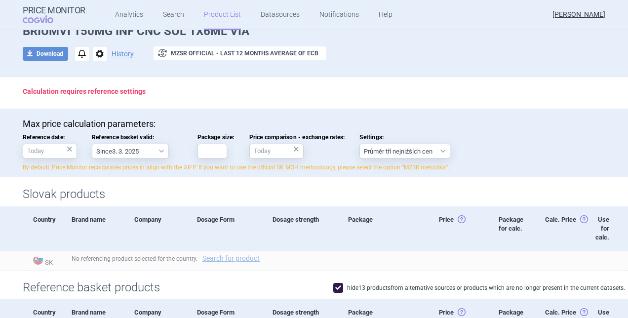
click at [128, 94] on strong "Calculation requires reference settings" at bounding box center [84, 91] width 123 height 8
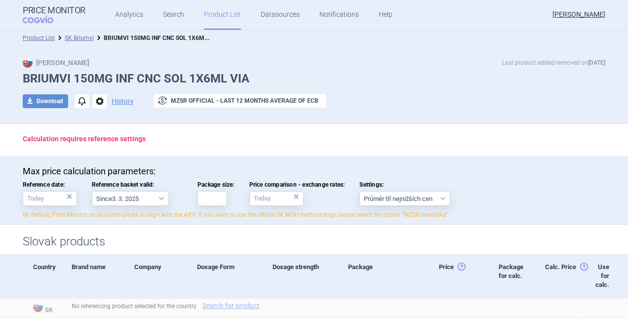
scroll to position [0, 0]
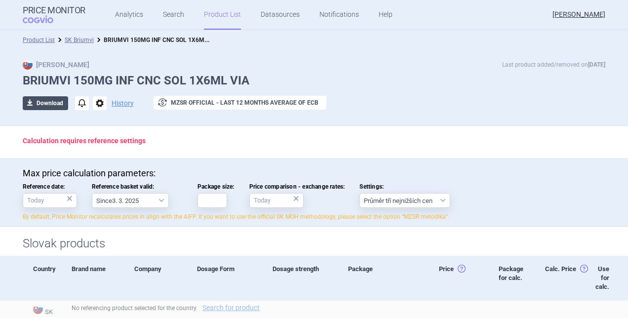
click at [53, 104] on button "download Download" at bounding box center [45, 103] width 45 height 14
select select "EUR"
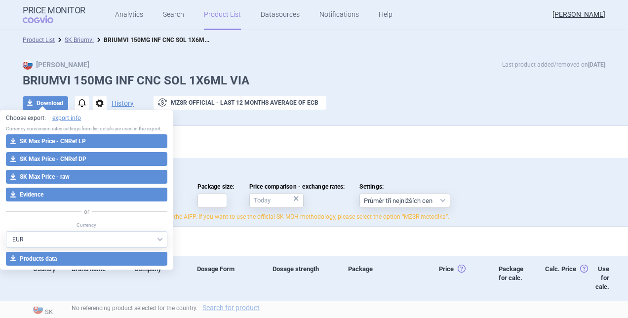
click at [67, 142] on button "download SK Max Price - CNRef LP" at bounding box center [87, 141] width 162 height 14
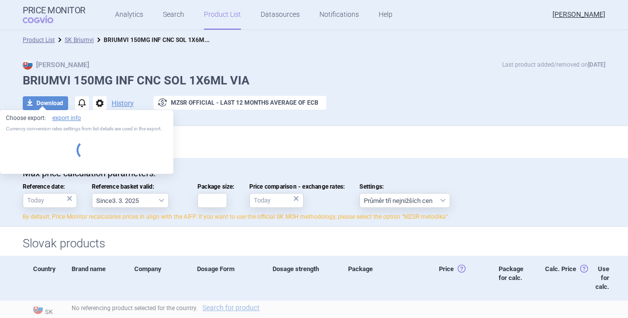
select select "EUR"
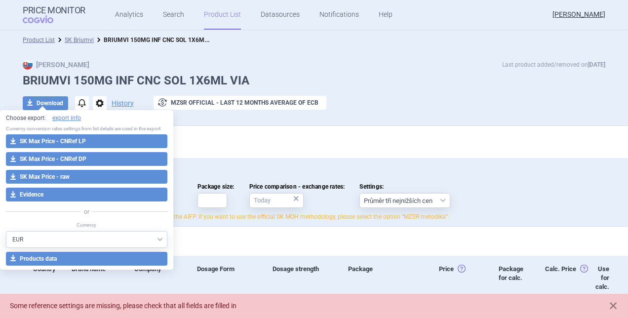
click at [266, 161] on div "Max price calculation parameters: Reference date: × Reference basket valid: Sin…" at bounding box center [314, 192] width 628 height 69
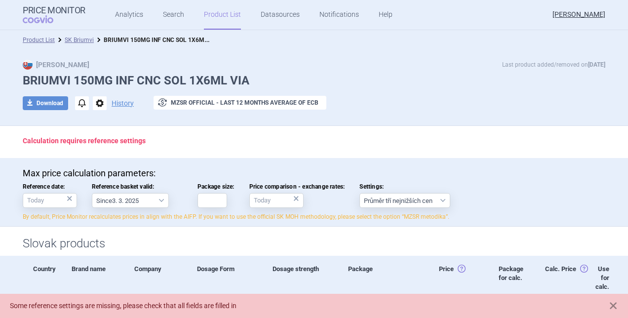
scroll to position [99, 0]
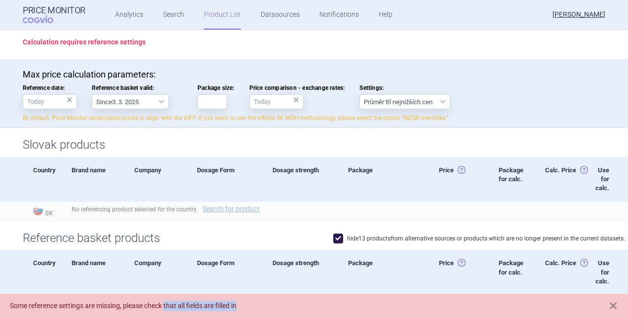
drag, startPoint x: 168, startPoint y: 305, endPoint x: 259, endPoint y: 311, distance: 91.1
click at [259, 311] on div "Some reference settings are missing, please check that all fields are filled in" at bounding box center [314, 306] width 628 height 24
drag, startPoint x: 259, startPoint y: 311, endPoint x: 203, endPoint y: 225, distance: 102.8
click at [203, 225] on div "Reference basket products hide 13 products from alternative sources or products…" at bounding box center [314, 235] width 628 height 29
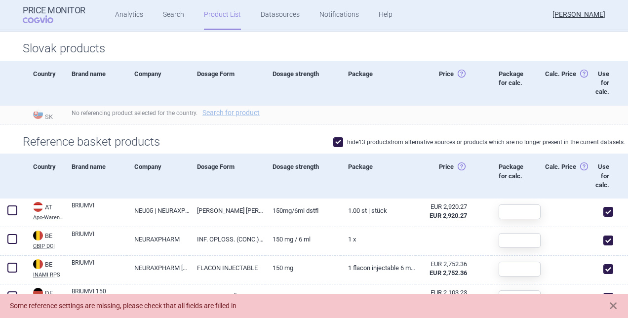
scroll to position [198, 0]
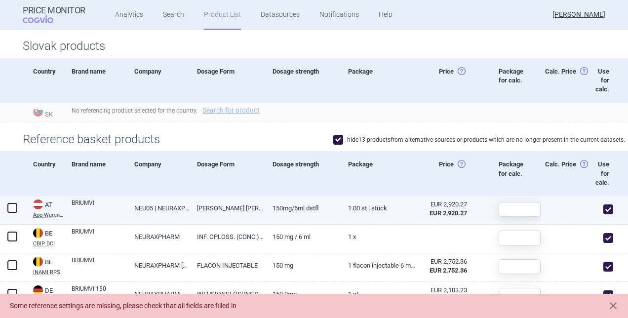
click at [15, 206] on span at bounding box center [12, 208] width 10 height 10
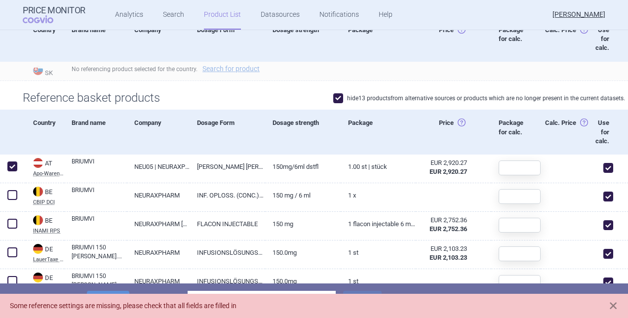
scroll to position [296, 0]
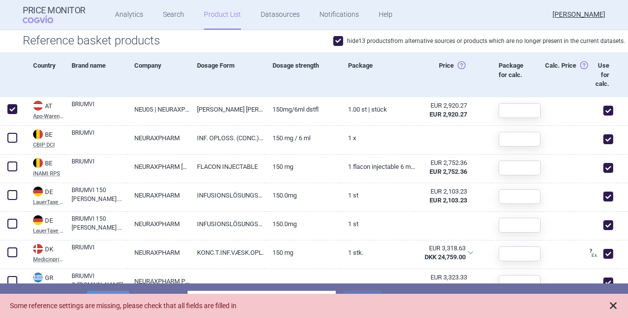
click at [613, 304] on span at bounding box center [614, 306] width 10 height 10
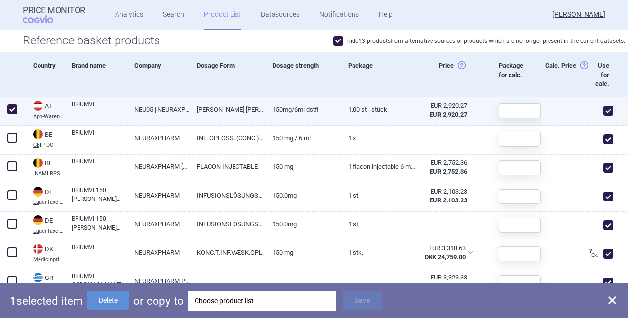
click at [9, 110] on span at bounding box center [12, 109] width 10 height 10
checkbox input "false"
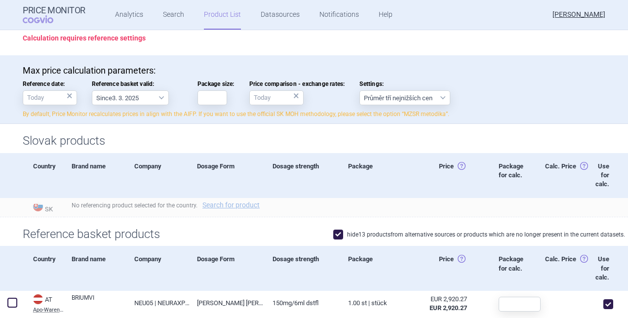
scroll to position [49, 0]
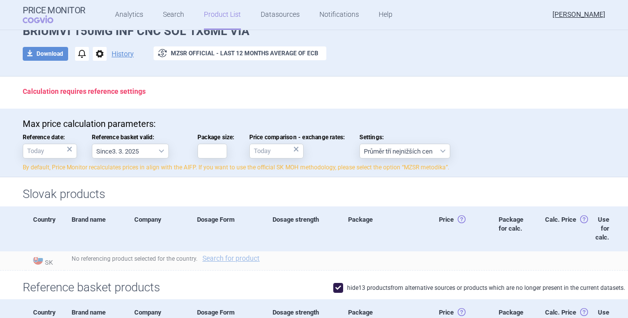
click at [147, 216] on div "Company" at bounding box center [158, 229] width 63 height 45
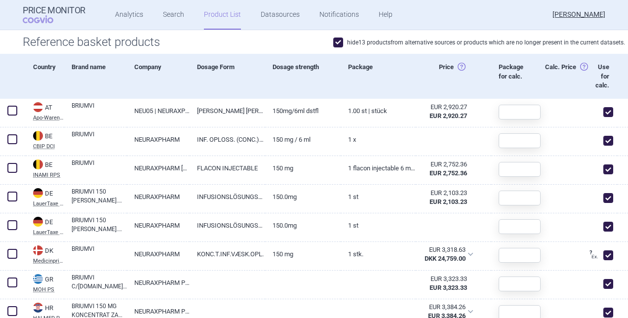
scroll to position [247, 0]
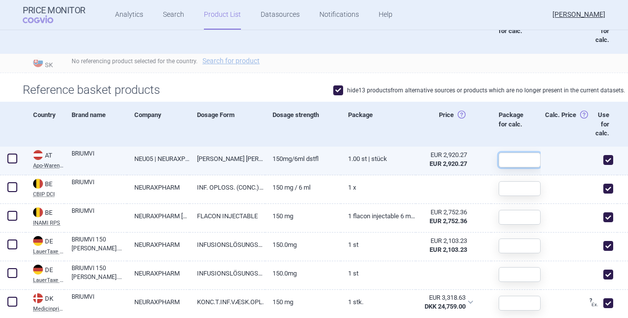
click at [514, 161] on input "text" at bounding box center [520, 160] width 42 height 15
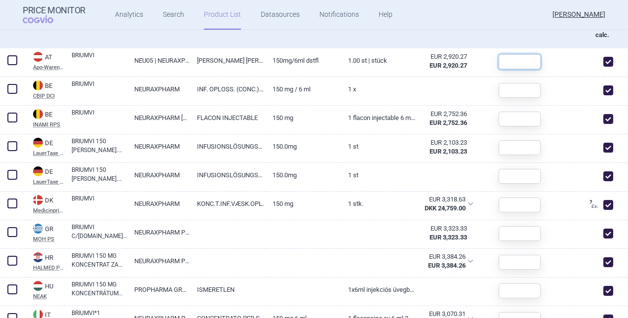
scroll to position [296, 0]
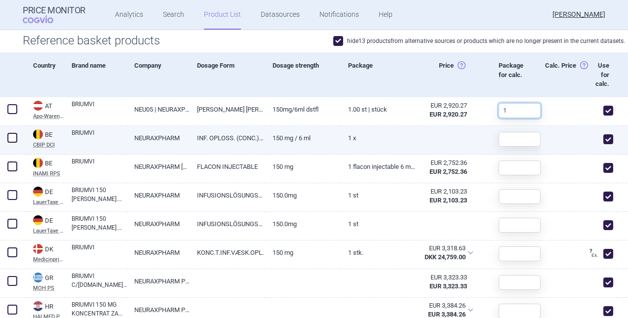
type input "1"
click at [528, 141] on input "text" at bounding box center [520, 139] width 42 height 15
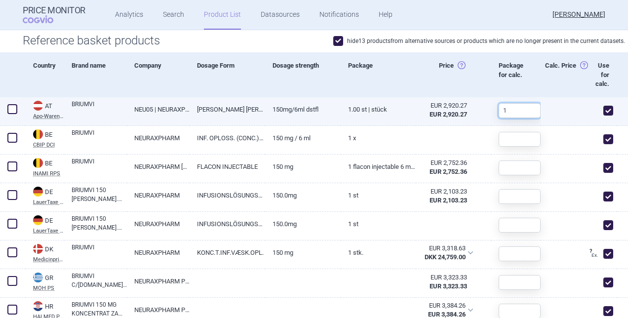
drag, startPoint x: 507, startPoint y: 110, endPoint x: 461, endPoint y: 111, distance: 45.9
click at [461, 111] on div "AT Apo-Warenv.I Austria Apo-Warenv.I Apothekerverlag Warenverzeichnis. Online d…" at bounding box center [314, 111] width 628 height 29
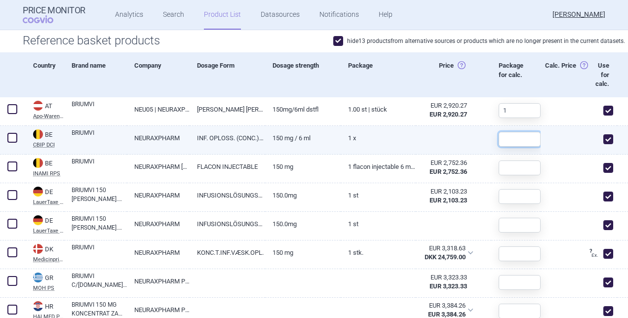
click at [529, 132] on input "text" at bounding box center [520, 139] width 42 height 15
paste input "1"
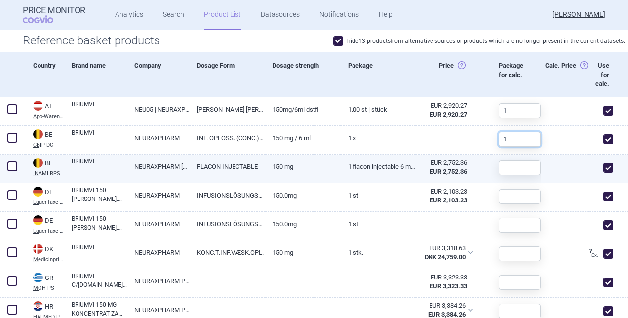
type input "1"
click at [523, 159] on div at bounding box center [516, 168] width 49 height 27
click at [522, 167] on input "text" at bounding box center [520, 168] width 42 height 15
paste input "1"
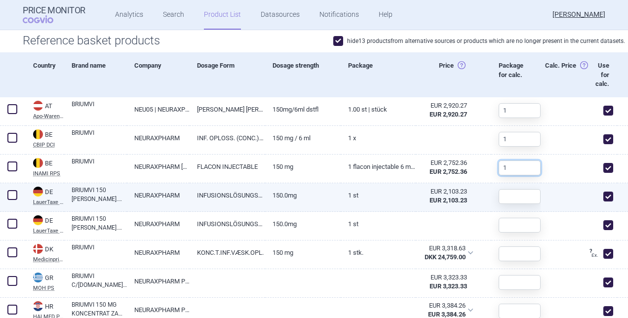
type input "1"
click at [513, 195] on input "text" at bounding box center [520, 196] width 42 height 15
paste input "1"
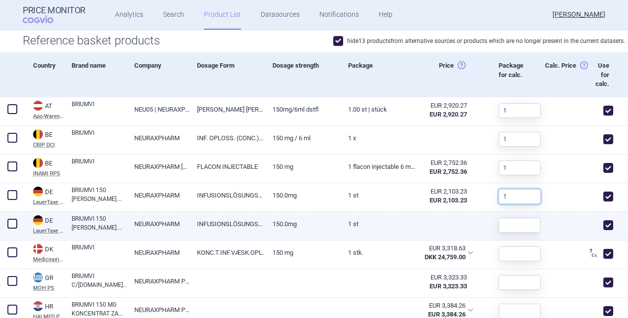
type input "1"
click at [513, 221] on input "text" at bounding box center [520, 225] width 42 height 15
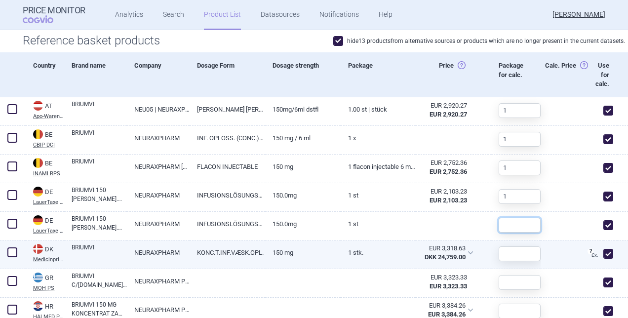
paste input "1"
type input "1"
click at [513, 254] on input "text" at bounding box center [520, 254] width 42 height 15
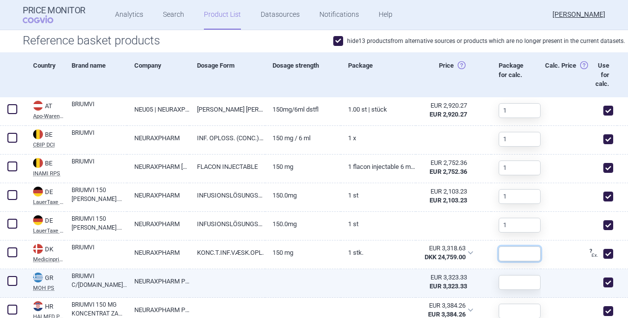
paste input "1"
type input "1"
click at [514, 283] on input "text" at bounding box center [520, 282] width 42 height 15
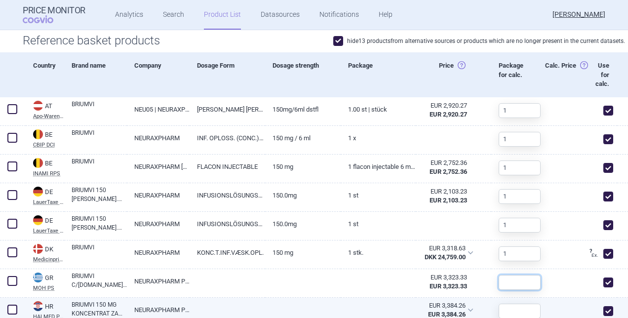
paste input "1"
type input "1"
click at [514, 311] on input "text" at bounding box center [520, 311] width 42 height 15
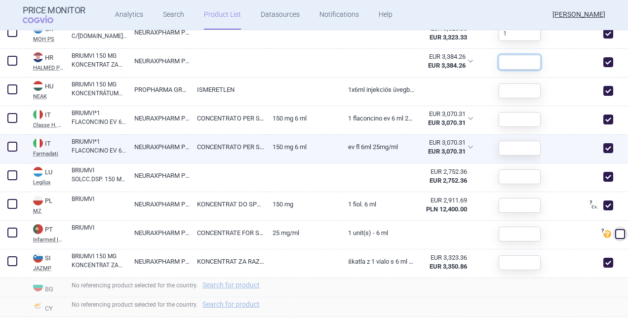
scroll to position [543, 0]
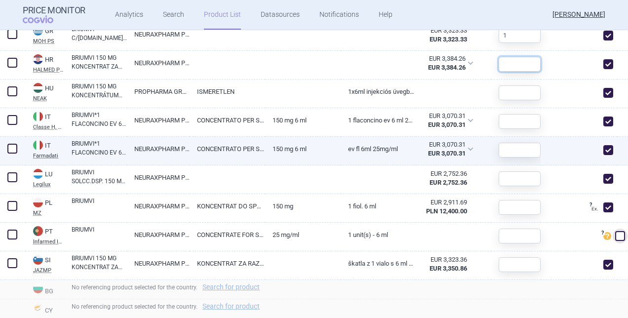
paste input "1"
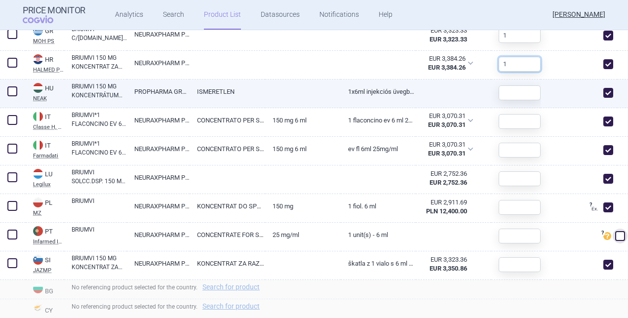
type input "1"
click at [517, 88] on input "text" at bounding box center [520, 92] width 42 height 15
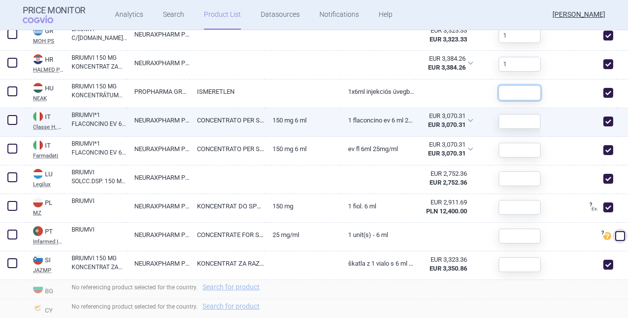
paste input "1"
type input "1"
click at [514, 118] on input "text" at bounding box center [520, 121] width 42 height 15
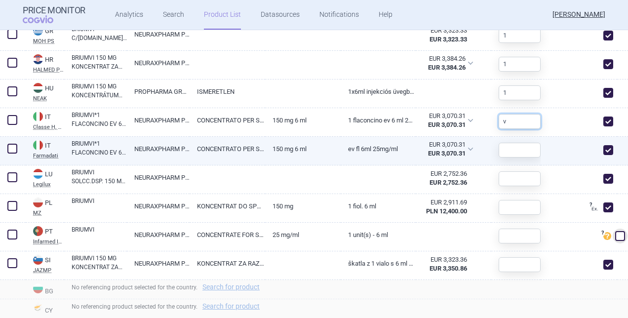
type input "v"
click at [514, 148] on input "text" at bounding box center [520, 150] width 42 height 15
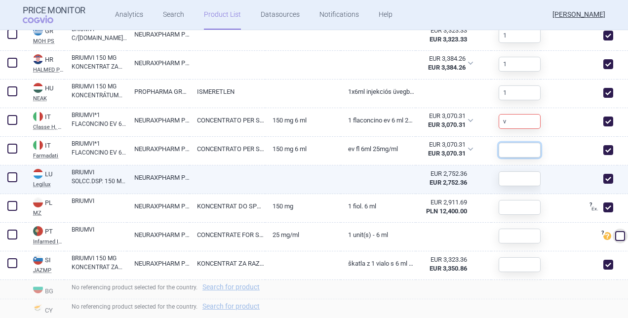
paste input "1"
type input "1"
click at [513, 174] on input "text" at bounding box center [520, 178] width 42 height 15
paste input "1"
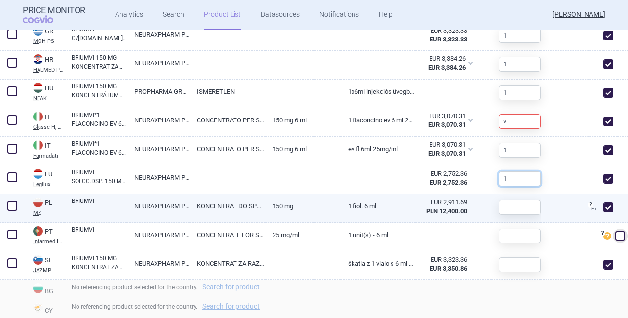
type input "1"
click at [510, 206] on input "text" at bounding box center [520, 207] width 42 height 15
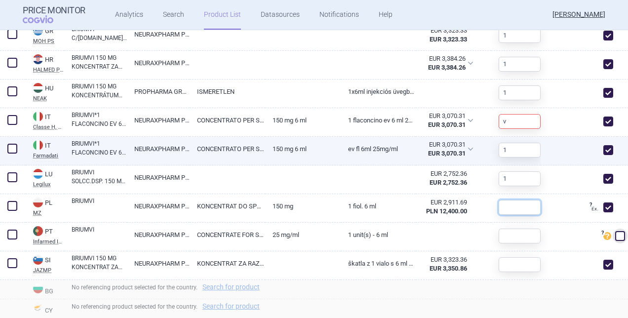
paste input "1"
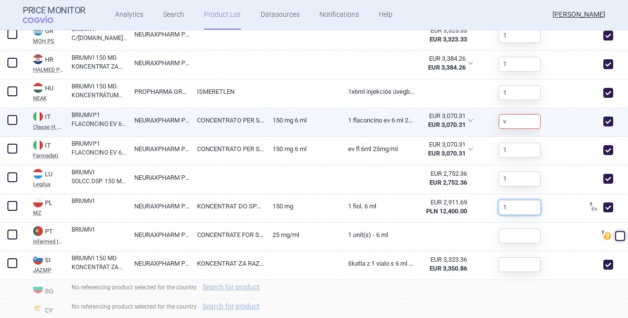
type input "1"
drag, startPoint x: 504, startPoint y: 123, endPoint x: 489, endPoint y: 122, distance: 15.4
click at [492, 122] on div "v" at bounding box center [516, 121] width 49 height 27
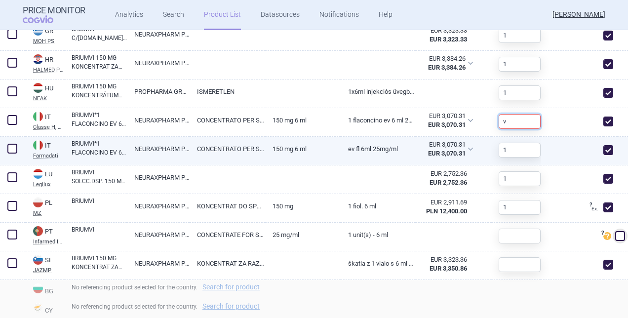
paste input "1"
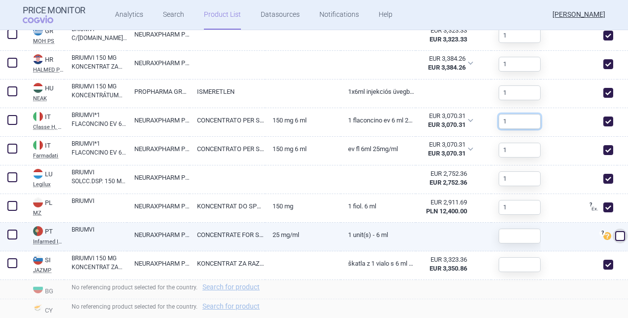
type input "1"
click at [524, 230] on input "text" at bounding box center [520, 236] width 42 height 15
paste input "1"
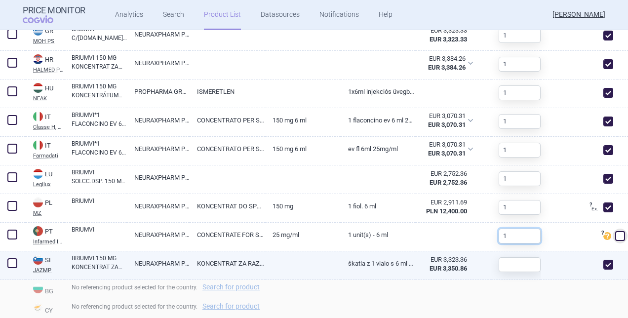
type input "1"
click at [507, 265] on input "text" at bounding box center [520, 264] width 42 height 15
paste input "1"
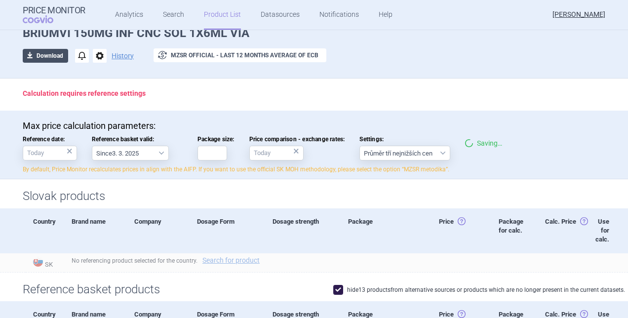
scroll to position [0, 0]
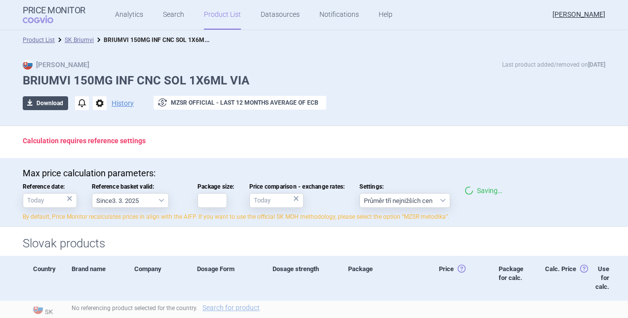
type input "1"
click at [45, 104] on button "download Download" at bounding box center [45, 103] width 45 height 14
select select "EUR"
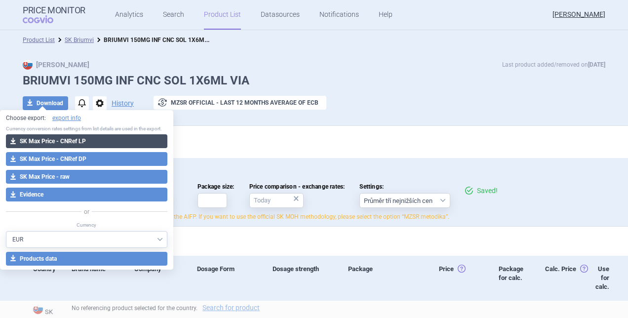
click at [56, 144] on button "download SK Max Price - CNRef LP" at bounding box center [87, 141] width 162 height 14
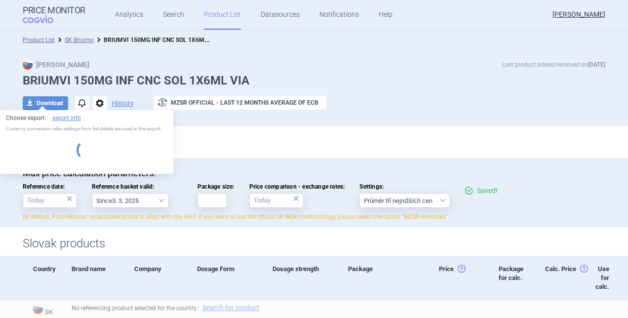
select select "EUR"
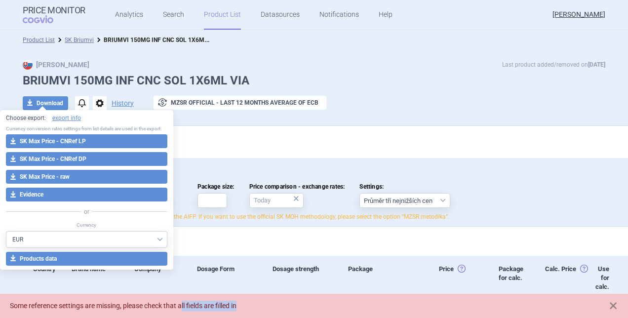
drag, startPoint x: 185, startPoint y: 304, endPoint x: 265, endPoint y: 303, distance: 79.5
click at [265, 303] on div "Some reference settings are missing, please check that all fields are filled in" at bounding box center [304, 306] width 589 height 10
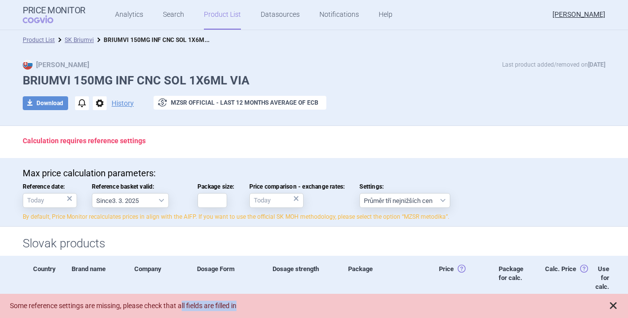
click at [617, 302] on span at bounding box center [614, 306] width 10 height 10
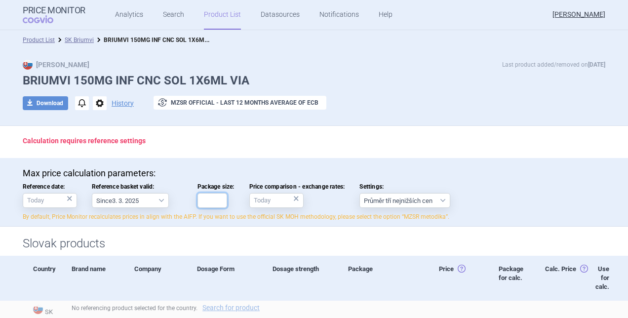
click at [207, 202] on input "Package size:" at bounding box center [213, 200] width 30 height 15
paste input "1"
type input "1"
click at [49, 104] on button "download Download" at bounding box center [45, 103] width 45 height 14
select select "EUR"
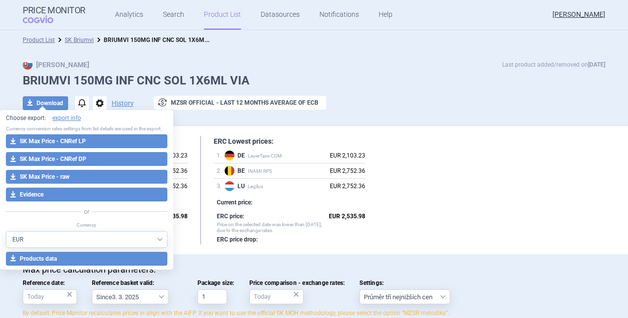
drag, startPoint x: 494, startPoint y: 109, endPoint x: 471, endPoint y: 108, distance: 22.7
click at [494, 109] on div "download Download notifications options History exchange MZSR official - Last 1…" at bounding box center [314, 103] width 583 height 15
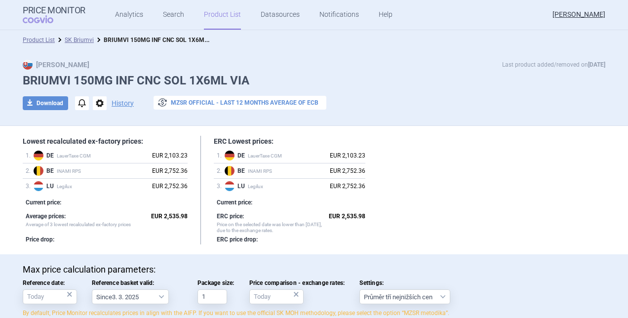
click at [196, 103] on button "exchange MZSR official - Last 12 months average of ECB" at bounding box center [240, 103] width 173 height 14
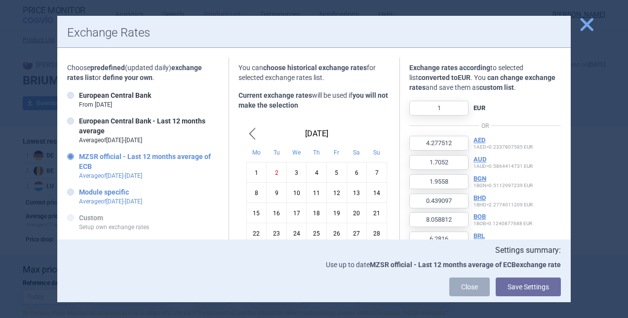
click at [107, 202] on p "Average of [DATE] - [DATE]" at bounding box center [110, 201] width 63 height 9
click at [78, 198] on input "Module specific Average of [DATE] - [DATE]" at bounding box center [73, 193] width 10 height 10
radio input "true"
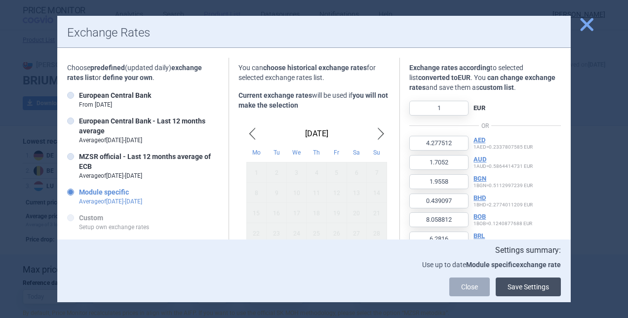
click at [509, 282] on button "Save Settings" at bounding box center [528, 287] width 65 height 19
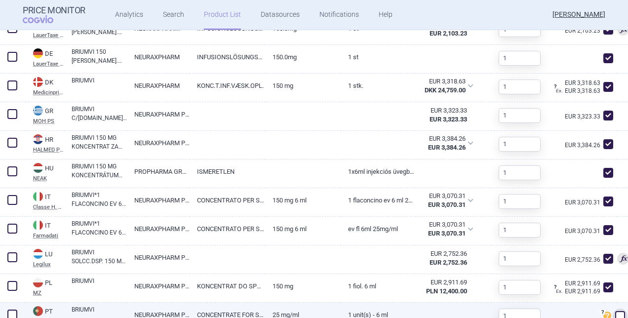
scroll to position [543, 0]
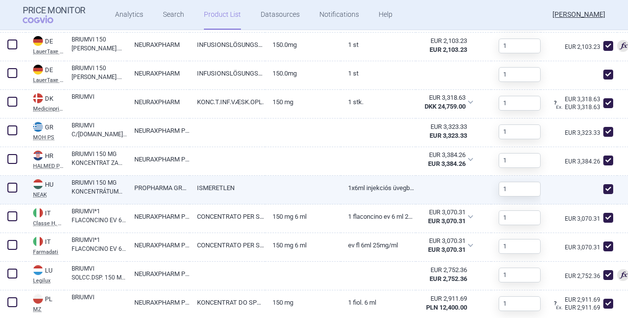
click at [604, 189] on span at bounding box center [609, 189] width 10 height 10
checkbox input "false"
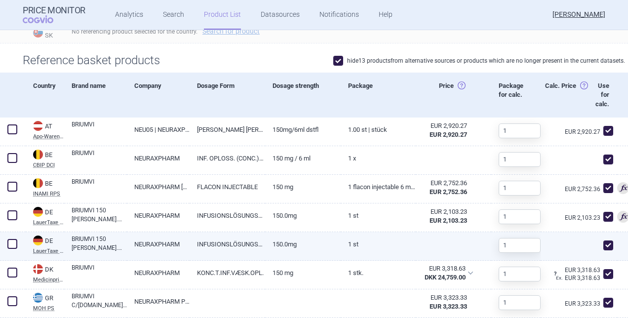
scroll to position [395, 0]
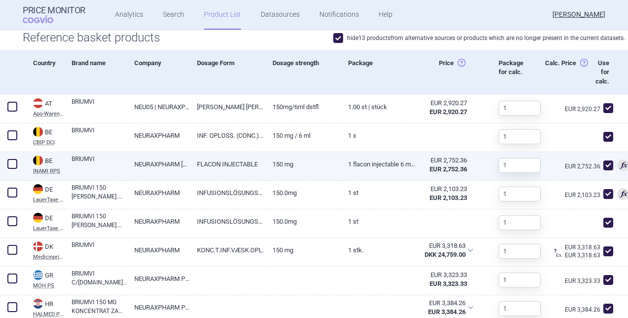
click at [604, 165] on span at bounding box center [609, 166] width 10 height 10
checkbox input "false"
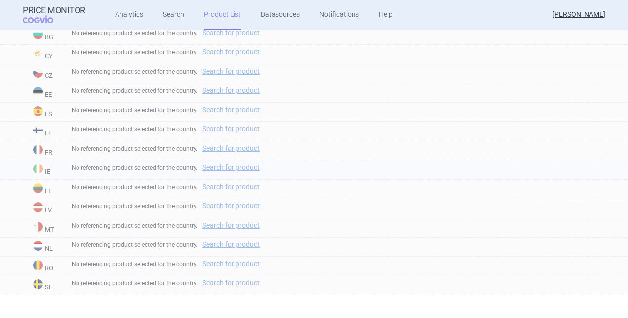
scroll to position [895, 0]
drag, startPoint x: 123, startPoint y: 245, endPoint x: 173, endPoint y: 250, distance: 51.1
click at [173, 250] on div "No referencing product selected for the country. Search for product" at bounding box center [346, 246] width 564 height 19
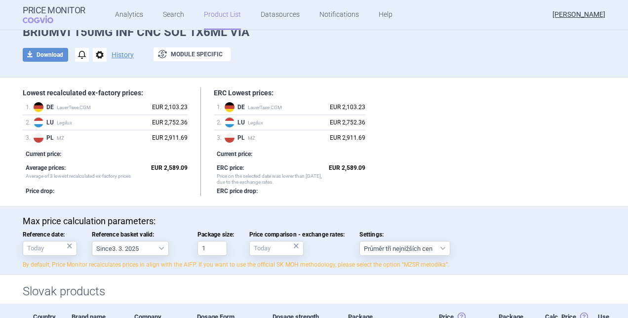
scroll to position [0, 0]
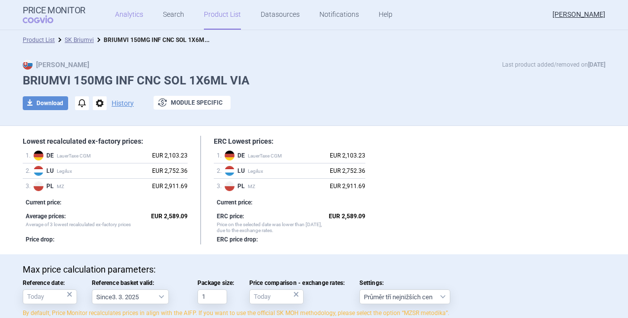
click at [115, 16] on link "Analytics" at bounding box center [129, 15] width 28 height 30
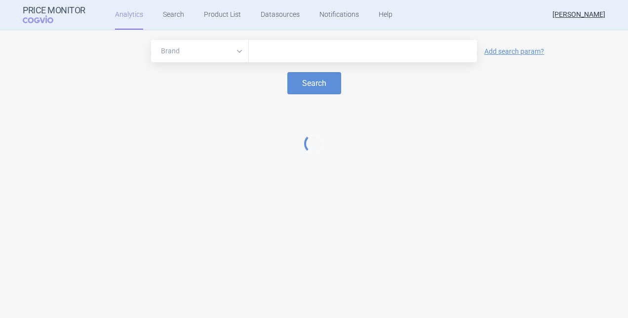
click at [296, 52] on input "text" at bounding box center [363, 51] width 218 height 13
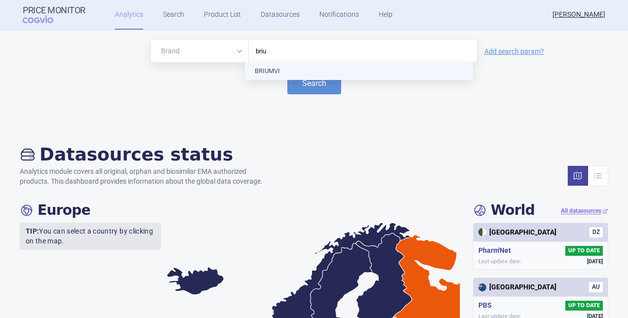
type input "brium"
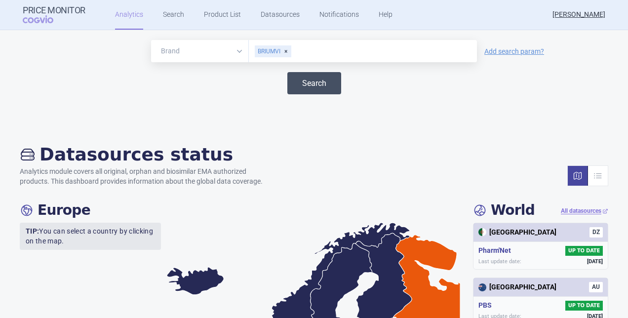
click at [289, 77] on button "Search" at bounding box center [315, 83] width 54 height 22
select select "EUR"
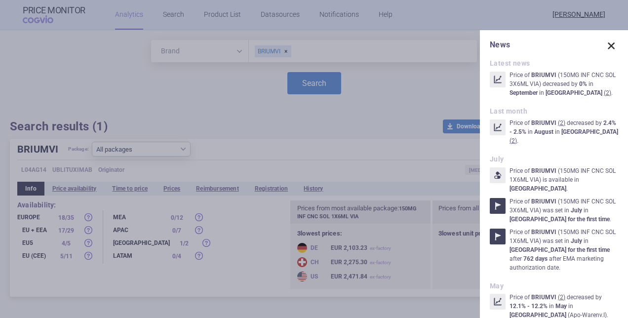
click at [606, 45] on span at bounding box center [612, 46] width 14 height 14
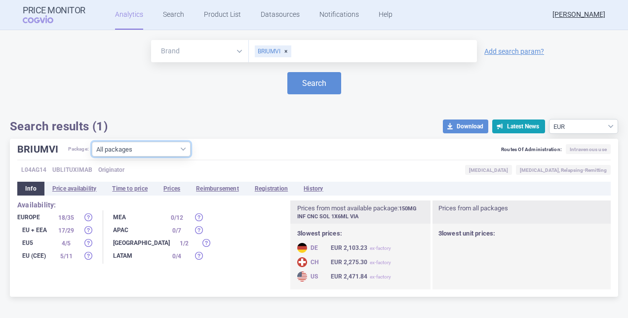
click at [132, 153] on select "All packages 150MG INF CNC SOL 1X6ML VIA ( 20 ) 150MG INF CNC SOL 3X6ML VIA ( 5…" at bounding box center [141, 149] width 99 height 15
click at [92, 157] on select "All packages 150MG INF CNC SOL 1X6ML VIA ( 20 ) 150MG INF CNC SOL 3X6ML VIA ( 5…" at bounding box center [141, 149] width 99 height 15
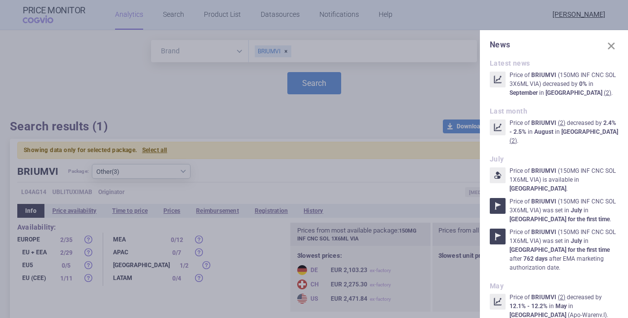
click at [609, 47] on span at bounding box center [612, 46] width 14 height 14
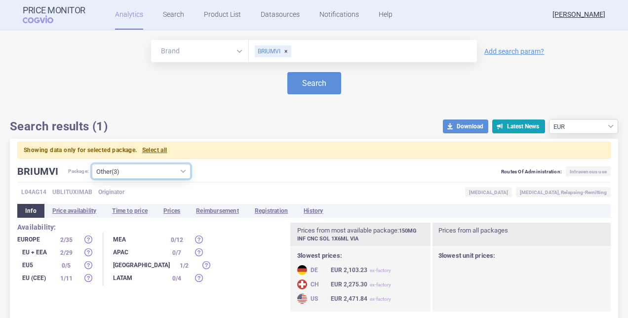
click at [174, 175] on select "All packages 150MG INF CNC SOL 1X6ML VIA ( 20 ) 150MG INF CNC SOL 3X6ML VIA ( 5…" at bounding box center [141, 171] width 99 height 15
select select "fc0d47da-991d-43d3-bc34-1bf0d04c8b24"
click at [92, 164] on select "All packages 150MG INF CNC SOL 1X6ML VIA ( 20 ) 150MG INF CNC SOL 3X6ML VIA ( 5…" at bounding box center [141, 171] width 99 height 15
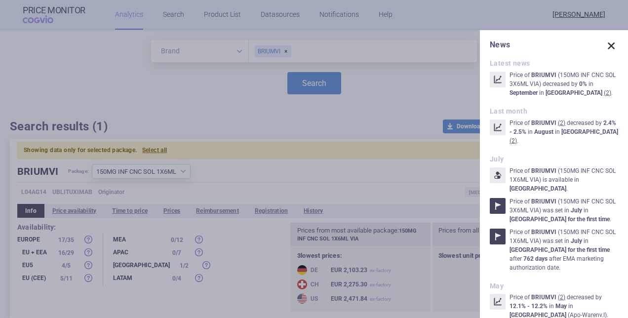
click at [608, 43] on span at bounding box center [612, 46] width 14 height 14
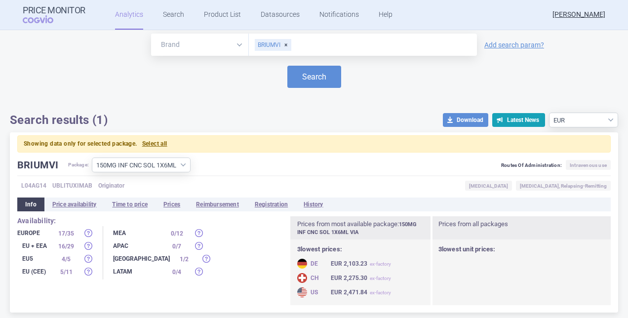
scroll to position [8, 0]
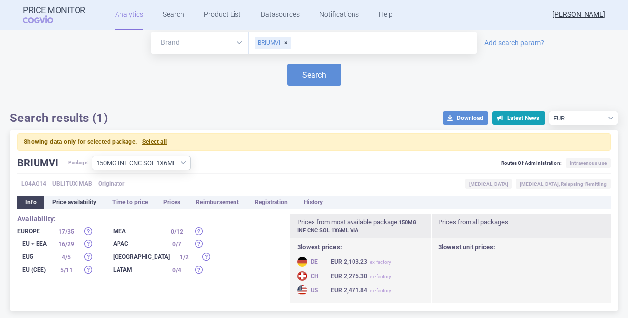
click at [70, 204] on li "Price availability" at bounding box center [74, 203] width 60 height 14
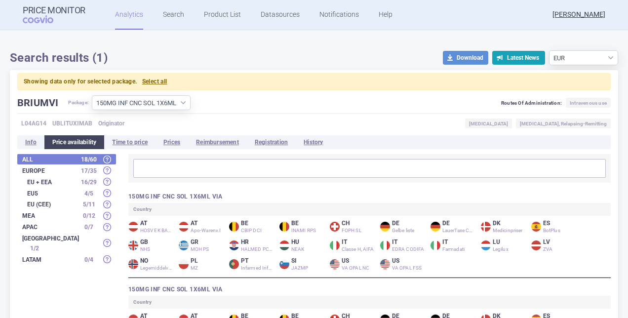
scroll to position [148, 0]
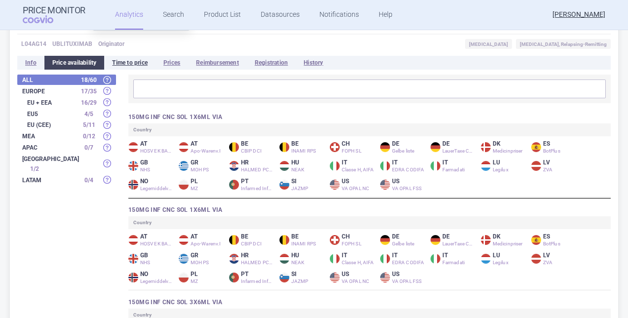
click at [140, 65] on li "Time to price" at bounding box center [129, 63] width 51 height 14
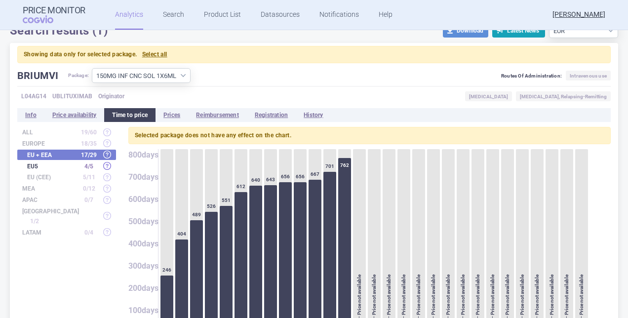
scroll to position [99, 0]
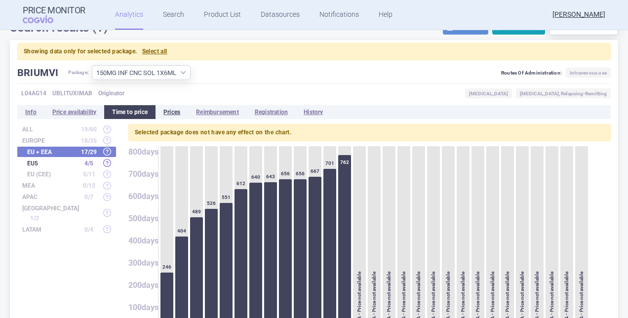
click at [182, 116] on li "Prices" at bounding box center [172, 112] width 33 height 14
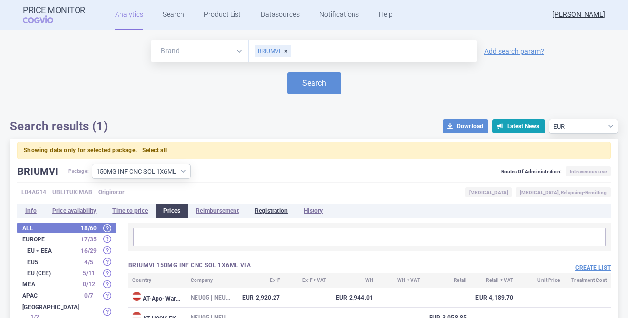
click at [287, 213] on li "Registration" at bounding box center [271, 211] width 49 height 14
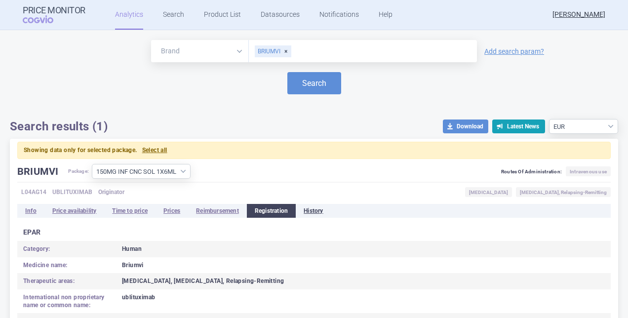
click at [323, 209] on li "History" at bounding box center [313, 211] width 35 height 14
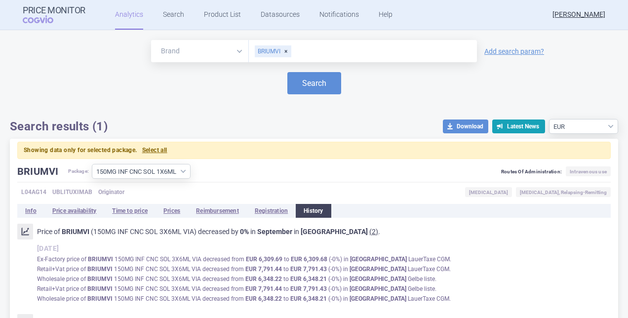
scroll to position [49, 0]
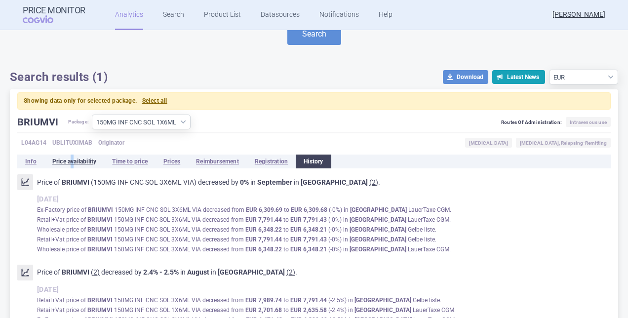
click at [72, 160] on li "Price availability" at bounding box center [74, 162] width 60 height 14
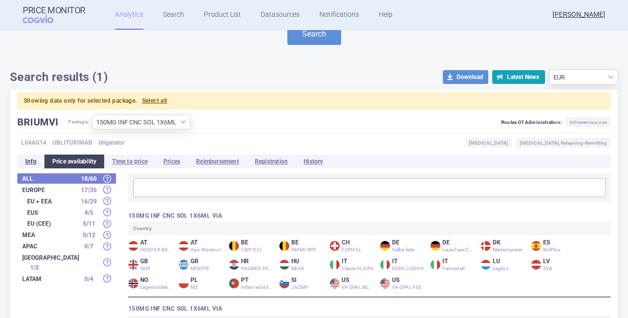
drag, startPoint x: 72, startPoint y: 160, endPoint x: 29, endPoint y: 158, distance: 43.0
click at [29, 158] on li "Info" at bounding box center [30, 162] width 27 height 14
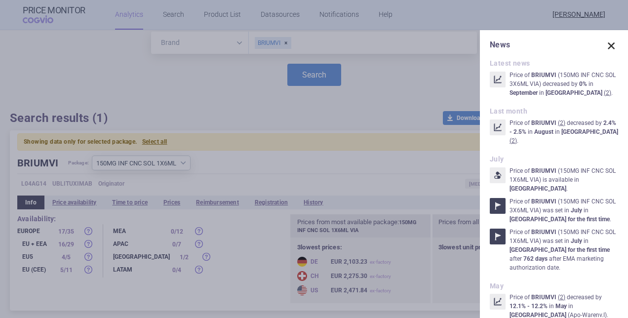
click at [606, 45] on span at bounding box center [612, 46] width 14 height 14
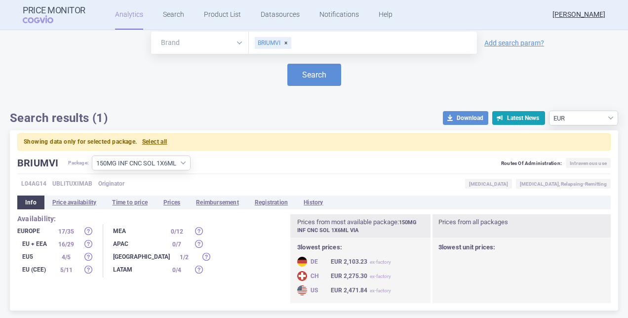
click at [19, 229] on div "Europe" at bounding box center [34, 231] width 35 height 10
click at [41, 157] on h1 "BRIUMVI" at bounding box center [42, 163] width 51 height 15
click at [460, 114] on button "download Download" at bounding box center [465, 118] width 45 height 14
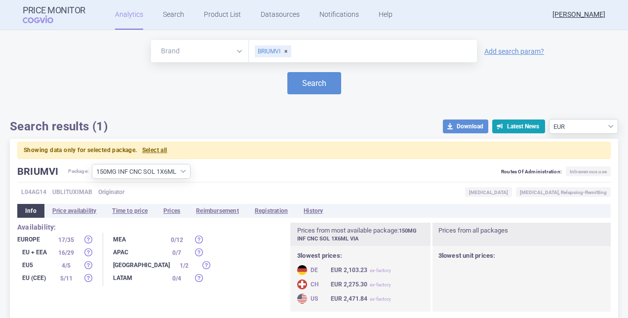
drag, startPoint x: 386, startPoint y: 20, endPoint x: 344, endPoint y: 125, distance: 113.8
click at [344, 125] on div "Search results (1) download Download Latest News Source currency EUR USD" at bounding box center [314, 126] width 609 height 15
click at [76, 207] on li "Price availability" at bounding box center [74, 211] width 60 height 14
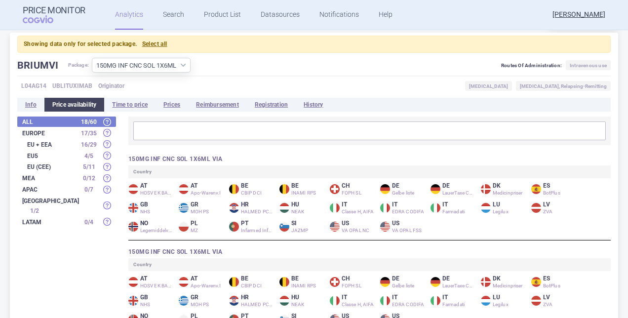
scroll to position [115, 0]
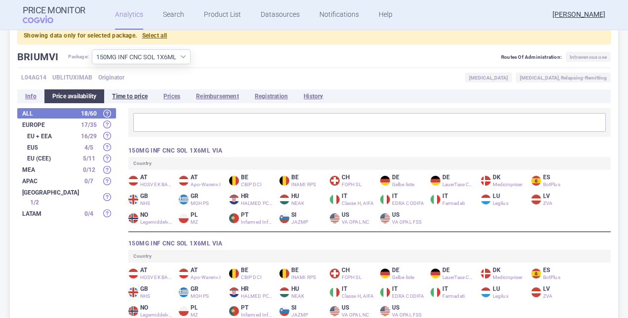
click at [136, 96] on li "Time to price" at bounding box center [129, 96] width 51 height 14
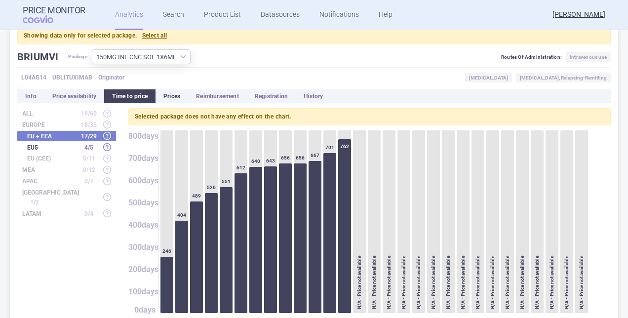
click at [176, 94] on li "Prices" at bounding box center [172, 96] width 33 height 14
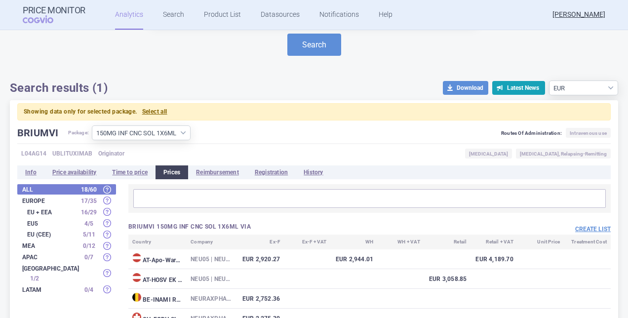
scroll to position [148, 0]
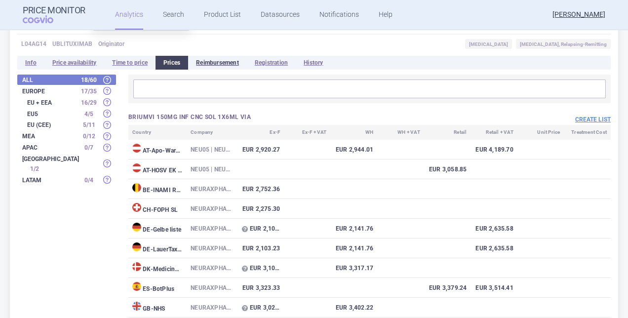
click at [235, 62] on li "Reimbursement" at bounding box center [217, 63] width 59 height 14
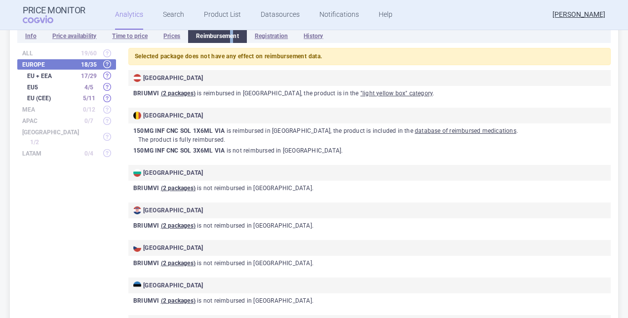
scroll to position [60, 0]
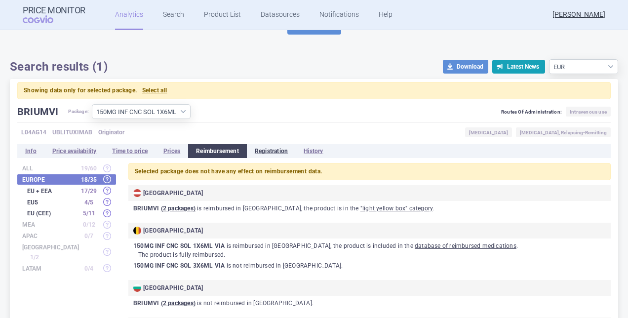
click at [266, 155] on li "Registration" at bounding box center [271, 151] width 49 height 14
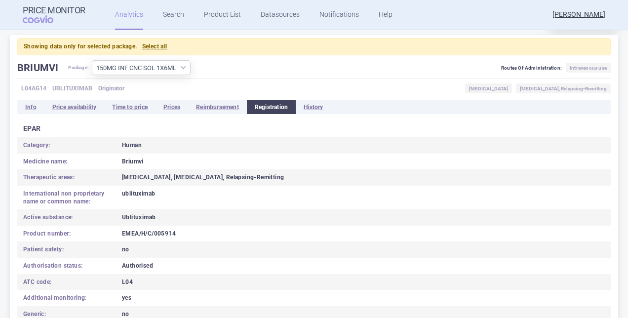
scroll to position [57, 0]
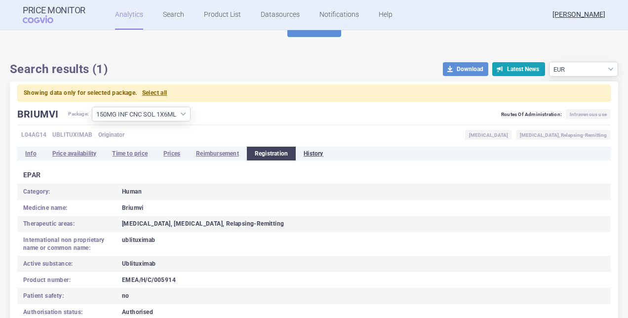
click at [330, 154] on li "History" at bounding box center [313, 154] width 35 height 14
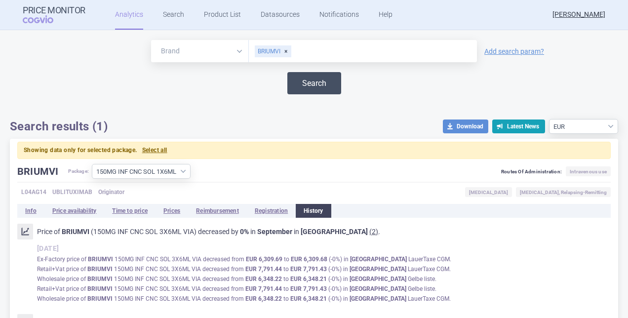
click at [298, 82] on button "Search" at bounding box center [315, 83] width 54 height 22
click at [218, 15] on link "Product List" at bounding box center [222, 15] width 37 height 30
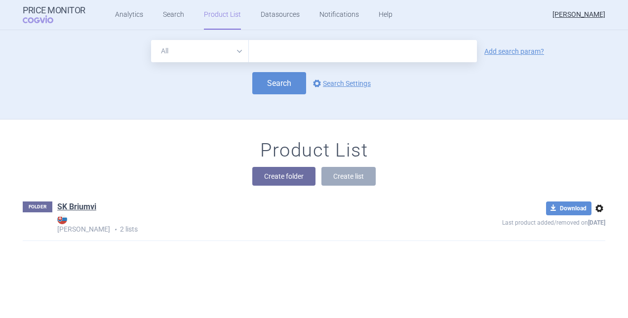
click at [264, 46] on input "text" at bounding box center [363, 51] width 228 height 22
type input "briumvi"
click at [280, 85] on button "Search" at bounding box center [279, 83] width 54 height 22
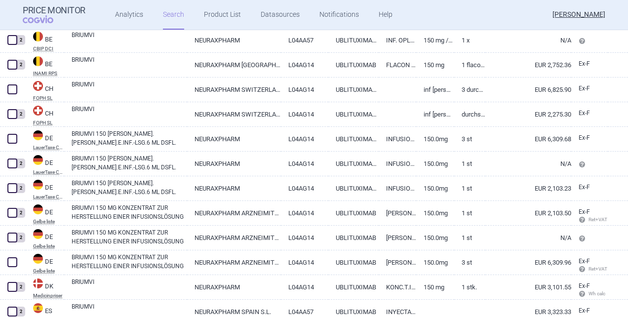
scroll to position [290, 0]
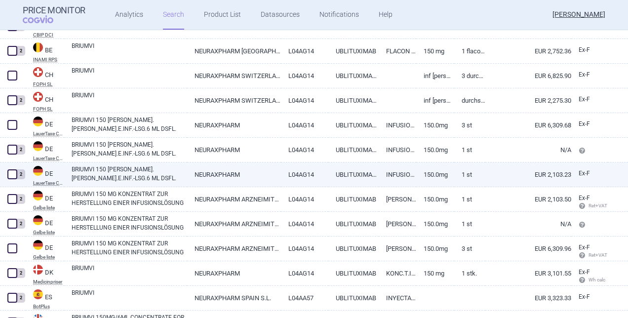
click at [10, 173] on span at bounding box center [12, 174] width 10 height 10
checkbox input "true"
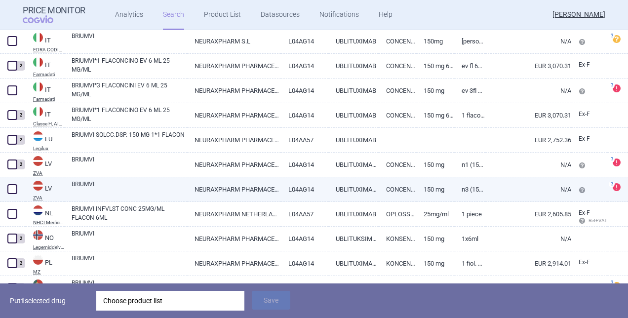
scroll to position [769, 0]
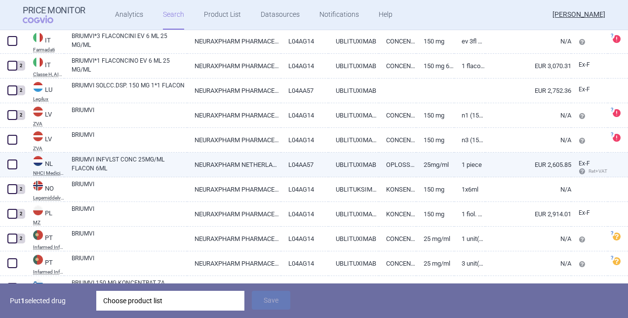
click at [13, 164] on span at bounding box center [12, 165] width 10 height 10
checkbox input "true"
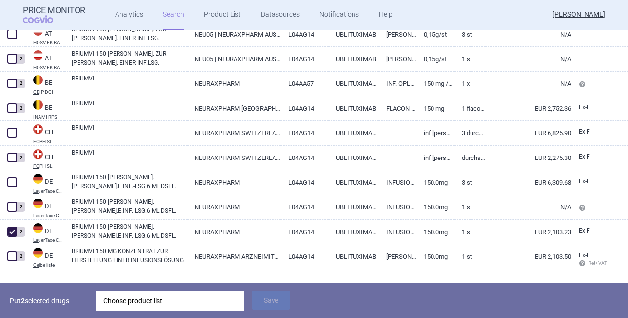
scroll to position [176, 0]
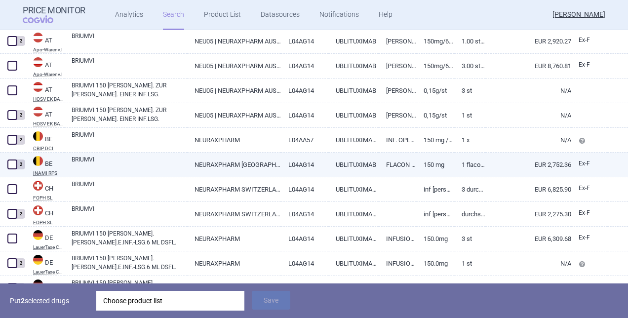
click at [11, 161] on span at bounding box center [12, 165] width 10 height 10
checkbox input "true"
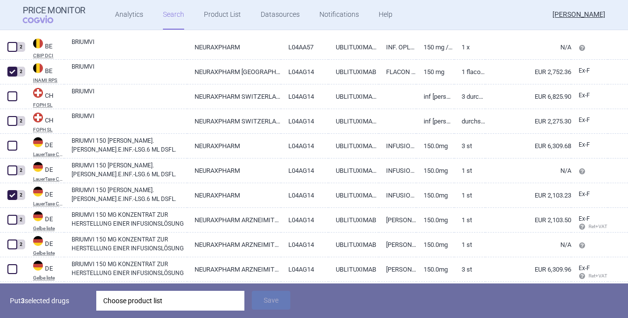
scroll to position [373, 0]
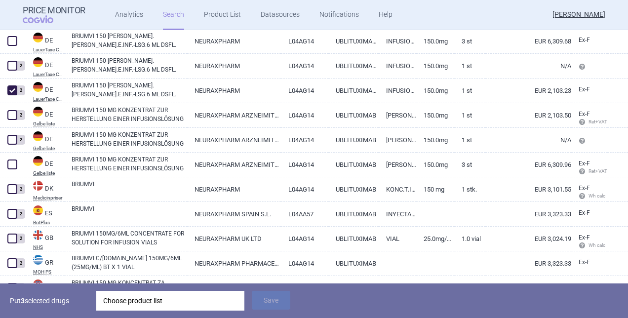
click at [227, 302] on div "Choose product list" at bounding box center [170, 301] width 134 height 20
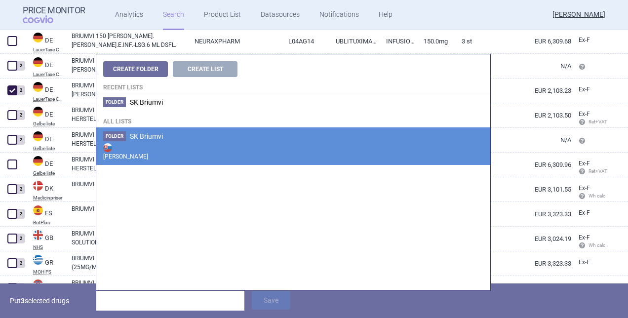
click at [209, 136] on li "Folder SK Briumvi Max Price" at bounding box center [293, 146] width 394 height 38
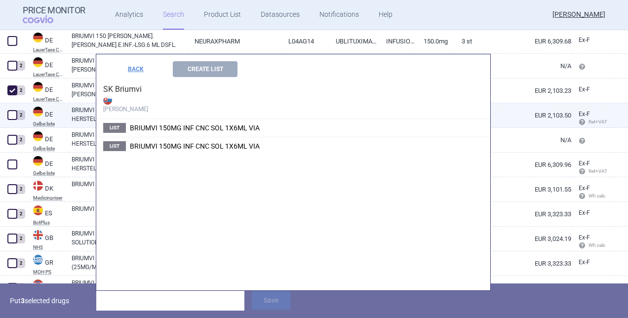
click at [271, 125] on li "List BRIUMVI 150MG INF CNC SOL 1X6ML VIA" at bounding box center [293, 128] width 394 height 18
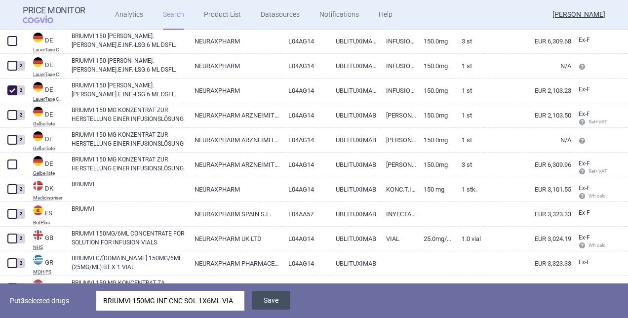
click at [271, 297] on button "Save" at bounding box center [271, 300] width 39 height 19
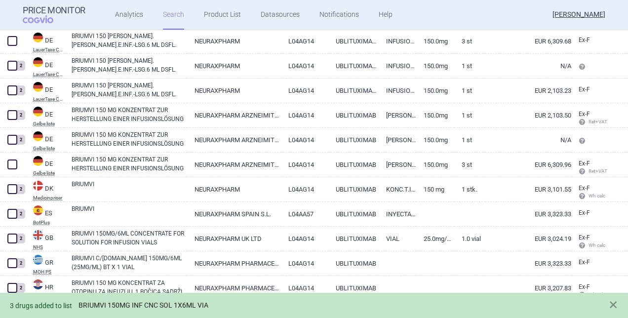
click at [183, 306] on link "BRIUMVI 150MG INF CNC SOL 1X6ML VIA" at bounding box center [144, 305] width 130 height 8
